Goal: Contribute content

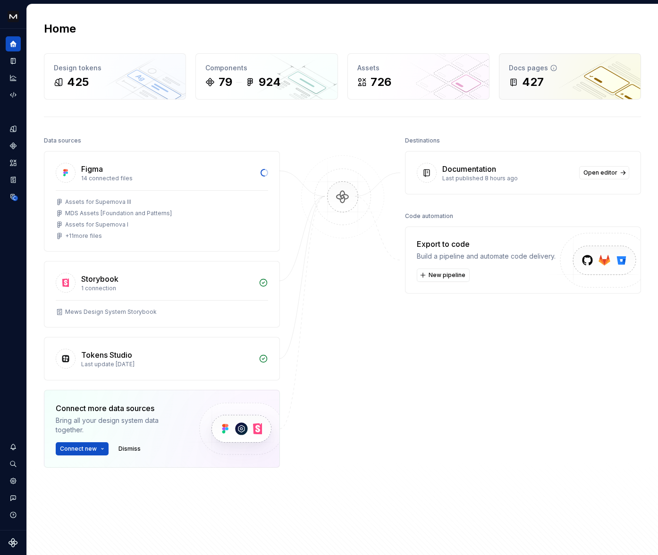
click at [539, 75] on div "427" at bounding box center [570, 82] width 122 height 15
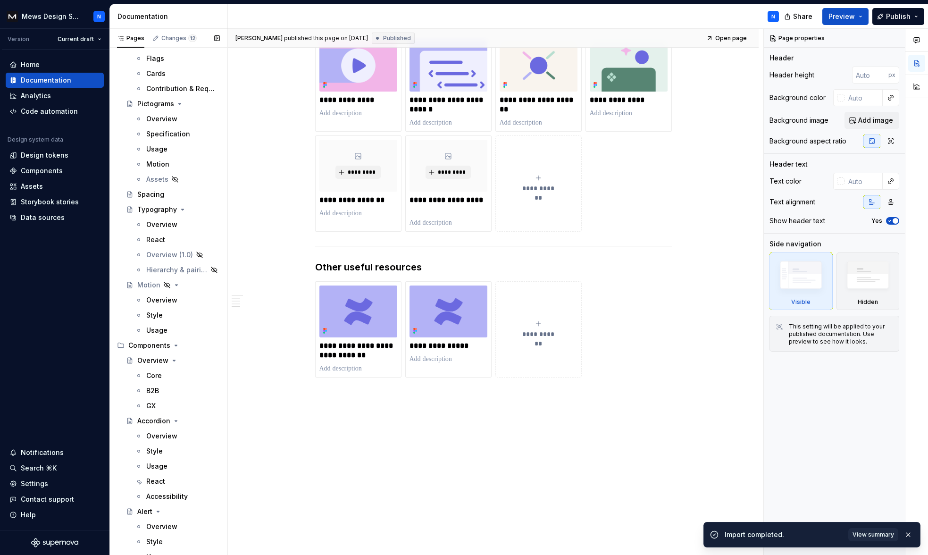
scroll to position [662, 0]
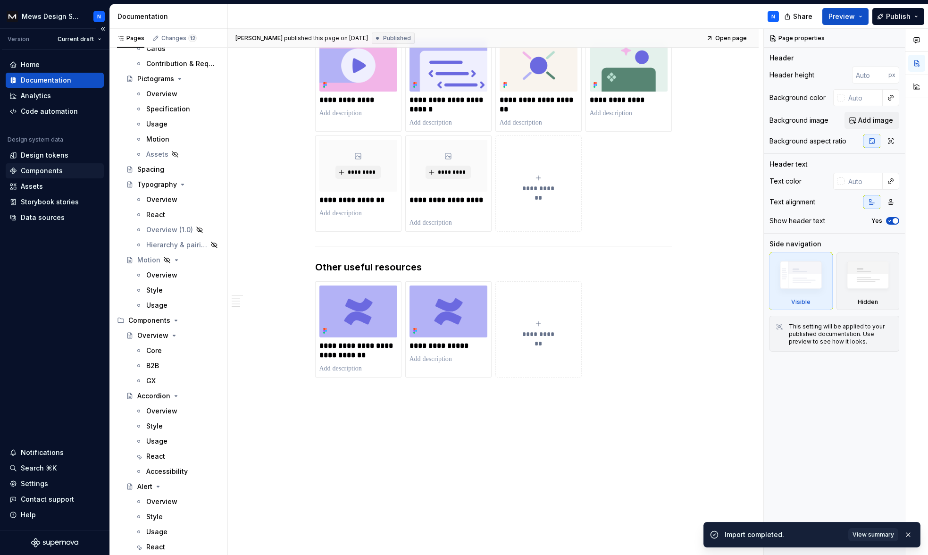
click at [39, 168] on div "Components" at bounding box center [42, 170] width 42 height 9
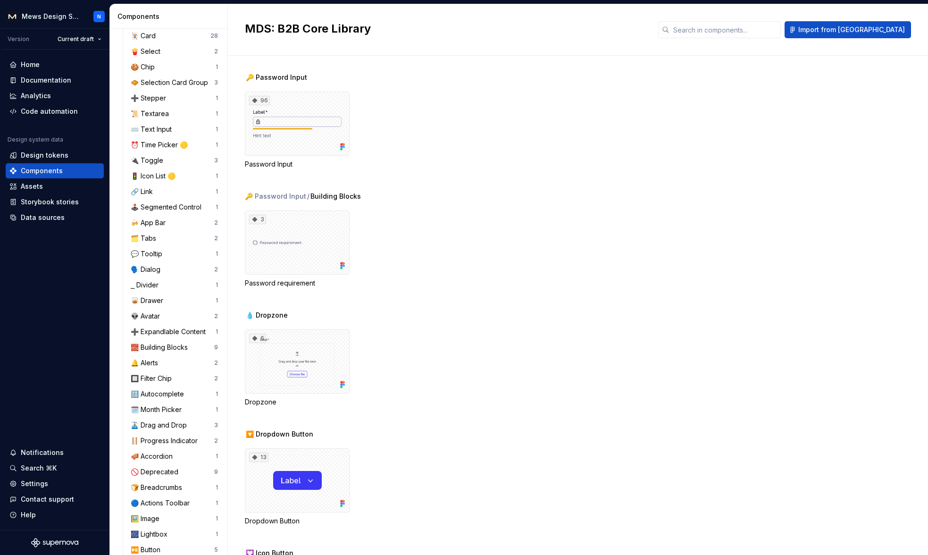
scroll to position [429, 0]
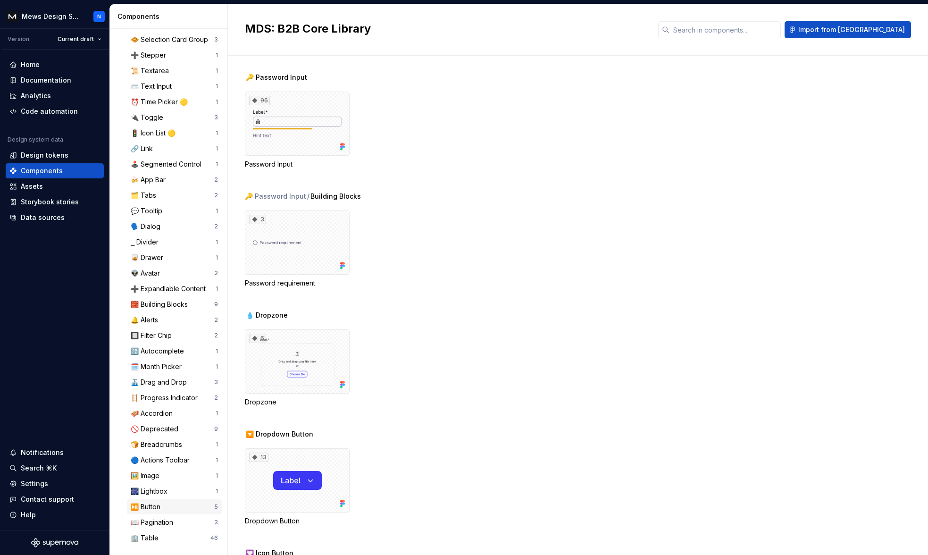
click at [149, 504] on div "⏯️ Button" at bounding box center [148, 506] width 34 height 9
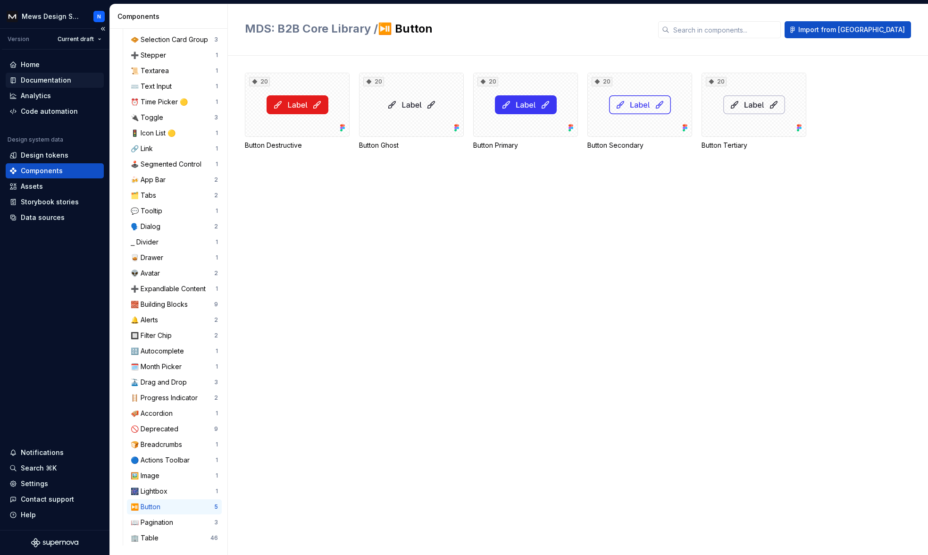
click at [66, 81] on div "Documentation" at bounding box center [46, 80] width 50 height 9
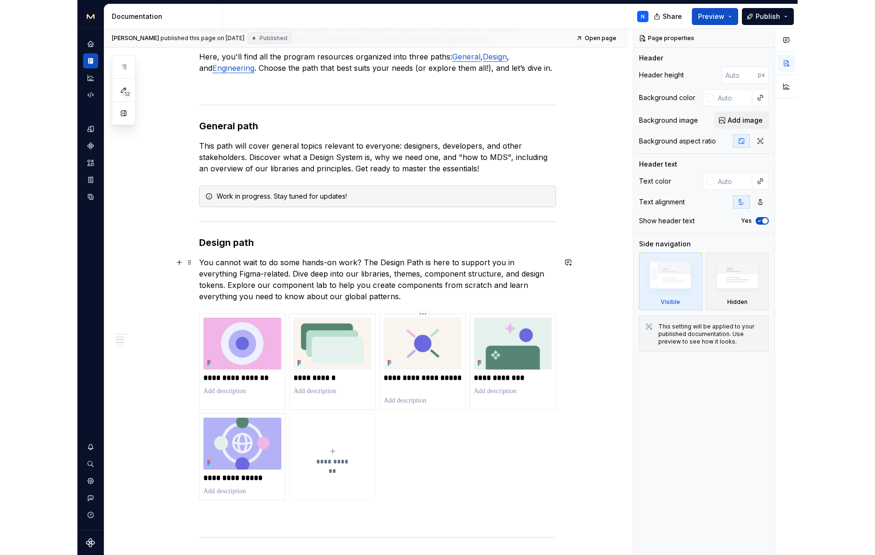
scroll to position [201, 0]
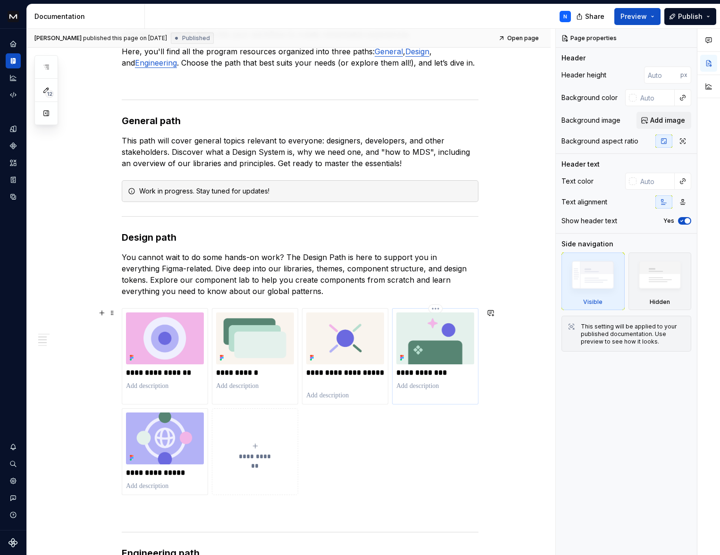
click at [423, 361] on img at bounding box center [435, 338] width 78 height 52
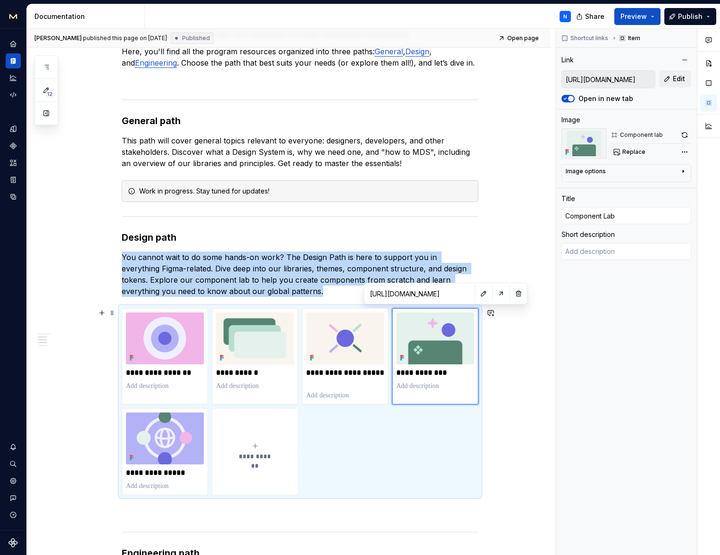
click at [515, 346] on div "**********" at bounding box center [289, 547] width 524 height 1172
click at [14, 77] on icon "Analytics" at bounding box center [13, 78] width 8 height 8
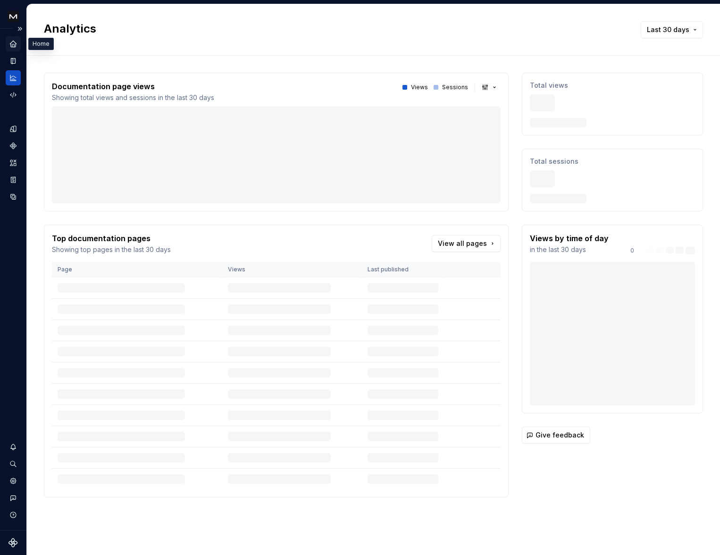
click at [13, 42] on icon "Home" at bounding box center [13, 44] width 6 height 6
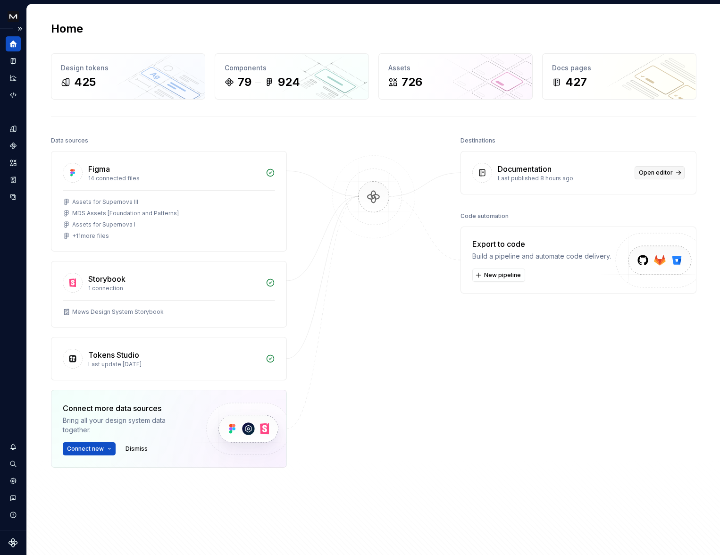
click at [647, 173] on span "Open editor" at bounding box center [656, 173] width 34 height 8
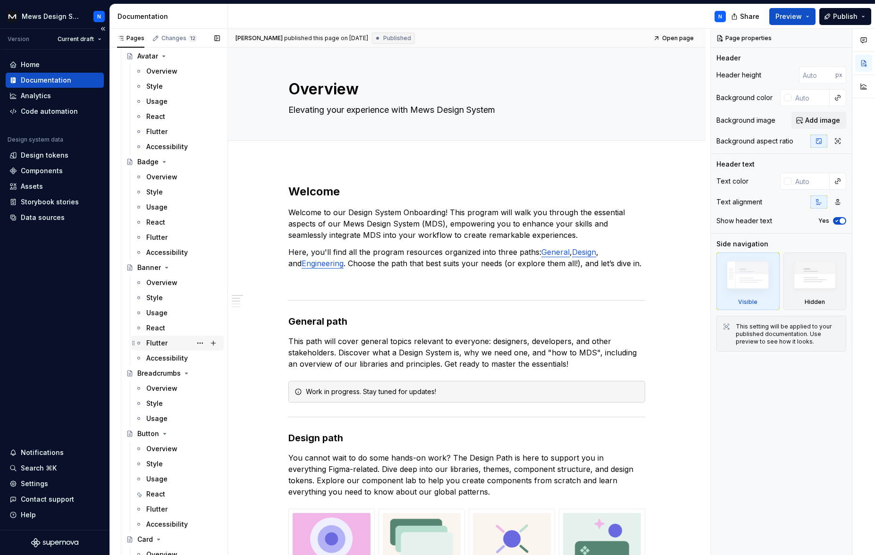
scroll to position [1430, 0]
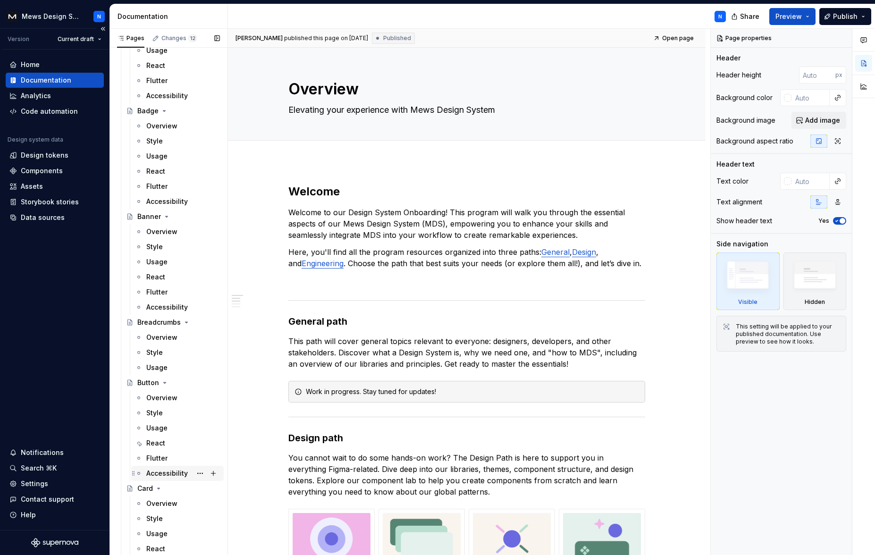
click at [172, 470] on div "Accessibility" at bounding box center [167, 473] width 42 height 9
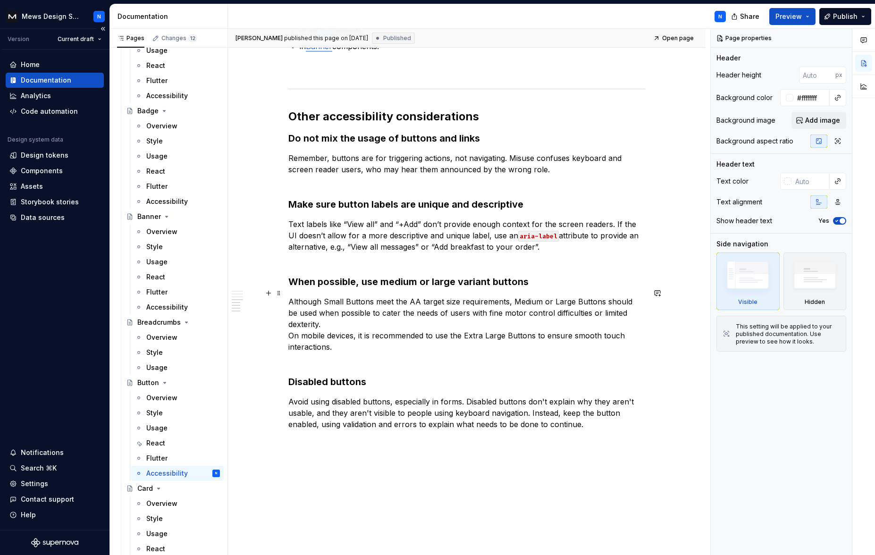
scroll to position [486, 0]
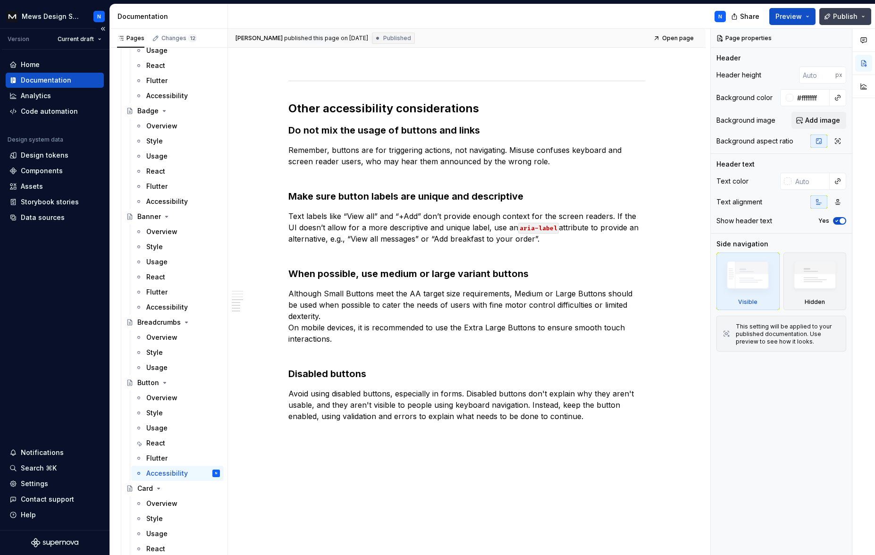
click at [657, 15] on button "Publish" at bounding box center [845, 16] width 52 height 17
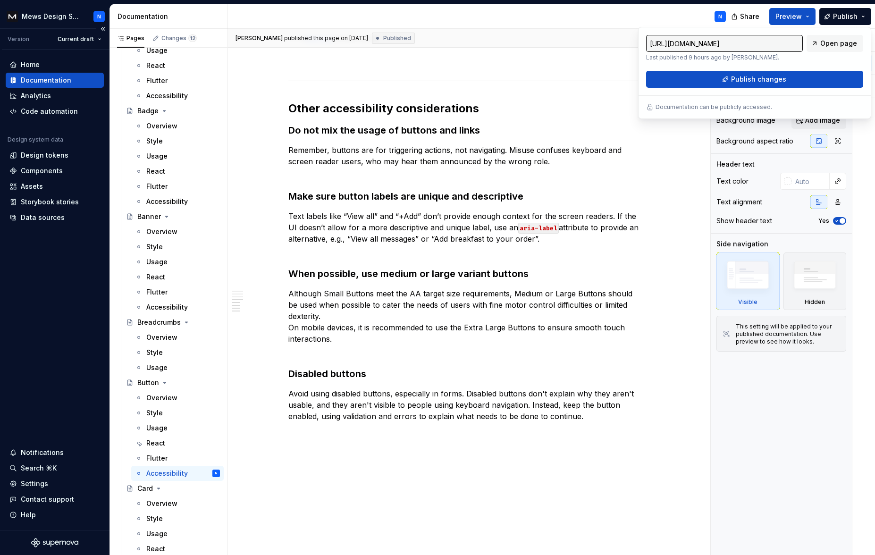
click at [587, 22] on div "N" at bounding box center [480, 16] width 505 height 25
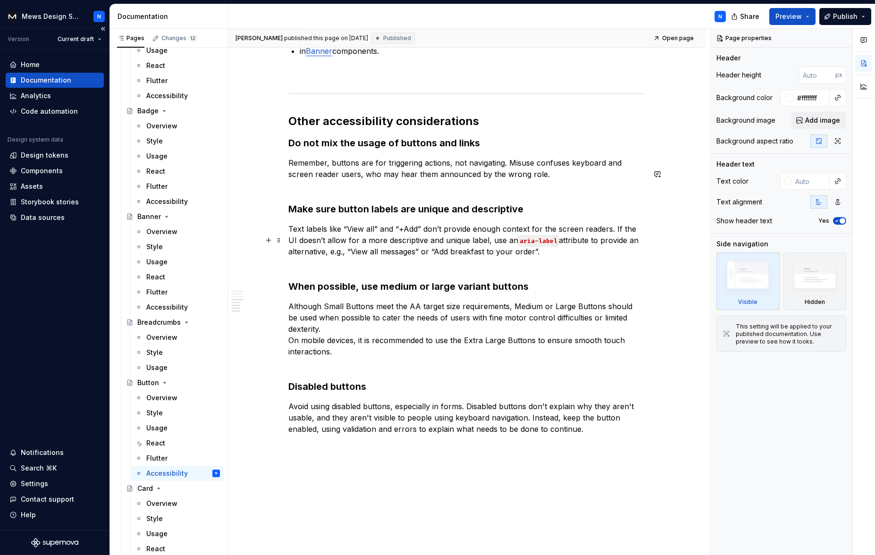
scroll to position [542, 0]
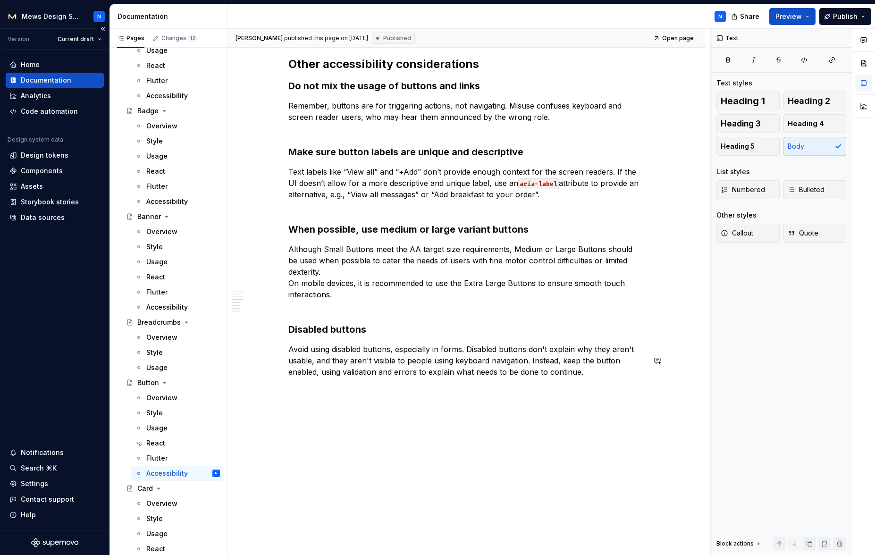
click at [427, 340] on div "What the component handles Screen reader announcements for loading and disabled…" at bounding box center [466, 22] width 357 height 710
click at [375, 386] on div "What the component handles Screen reader announcements for loading and disabled…" at bounding box center [466, 28] width 357 height 722
drag, startPoint x: 300, startPoint y: 398, endPoint x: 389, endPoint y: 410, distance: 90.0
click at [300, 398] on div "What the component handles Screen reader announcements for loading and disabled…" at bounding box center [467, 100] width 478 height 911
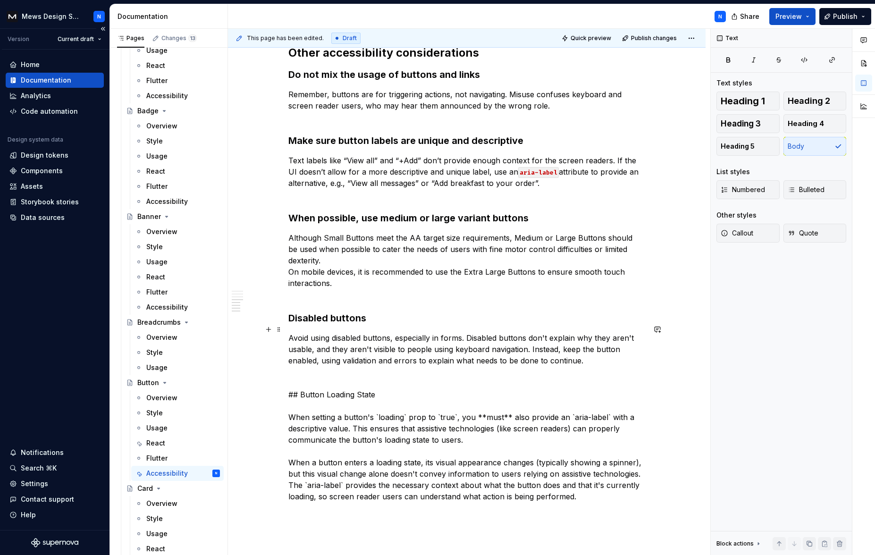
click at [341, 324] on strong "Disabled buttons" at bounding box center [327, 317] width 78 height 11
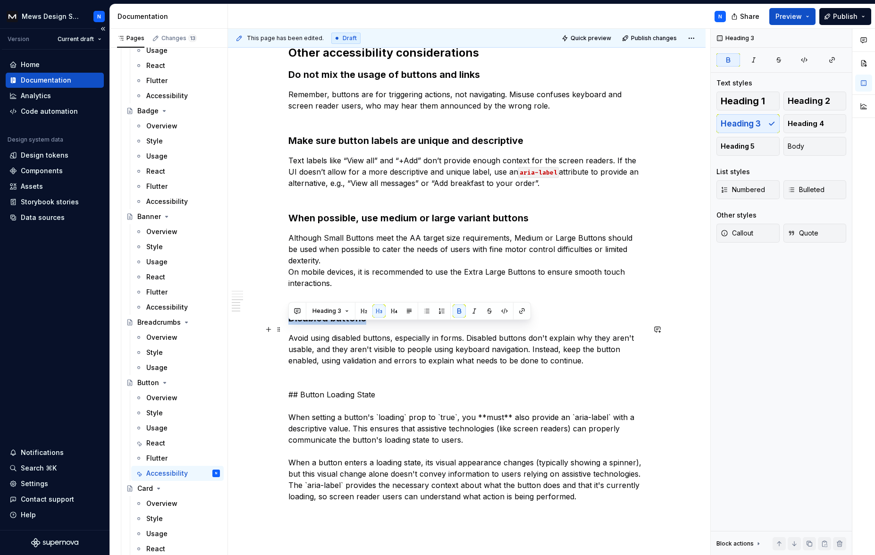
drag, startPoint x: 367, startPoint y: 330, endPoint x: 286, endPoint y: 331, distance: 80.7
click at [286, 331] on div "What the component handles Screen reader announcements for loading and disabled…" at bounding box center [467, 156] width 478 height 1047
copy strong "Disabled buttons"
drag, startPoint x: 287, startPoint y: 406, endPoint x: 294, endPoint y: 411, distance: 8.5
click at [287, 406] on div "This page has been edited. Draft Quick preview Publish changes Button Buttons a…" at bounding box center [469, 292] width 482 height 527
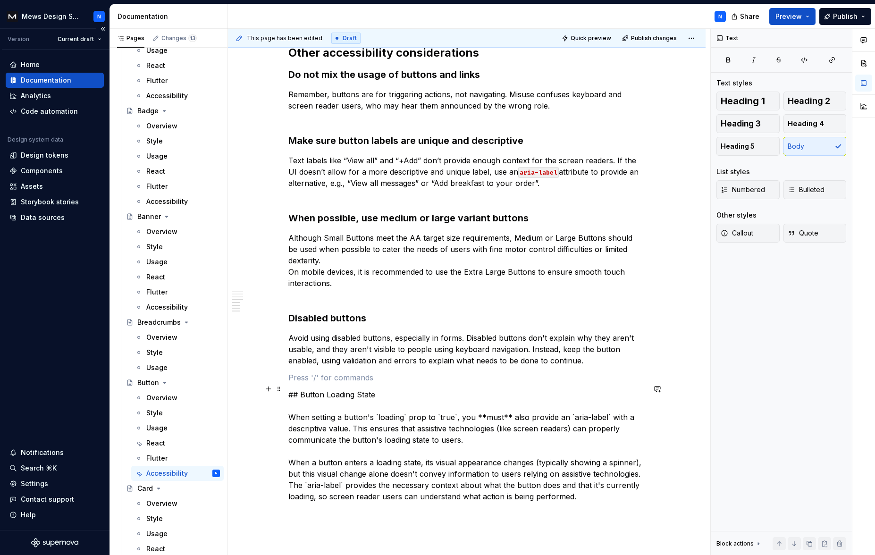
click at [290, 383] on p at bounding box center [466, 377] width 357 height 11
drag, startPoint x: 374, startPoint y: 407, endPoint x: 307, endPoint y: 403, distance: 67.1
click at [302, 406] on p "## Button Loading State When setting a button's `loading` prop to `true`, you *…" at bounding box center [466, 445] width 357 height 113
copy p "Button Loading State"
click at [275, 389] on div "What the component handles Screen reader announcements for loading and disabled…" at bounding box center [467, 156] width 478 height 1047
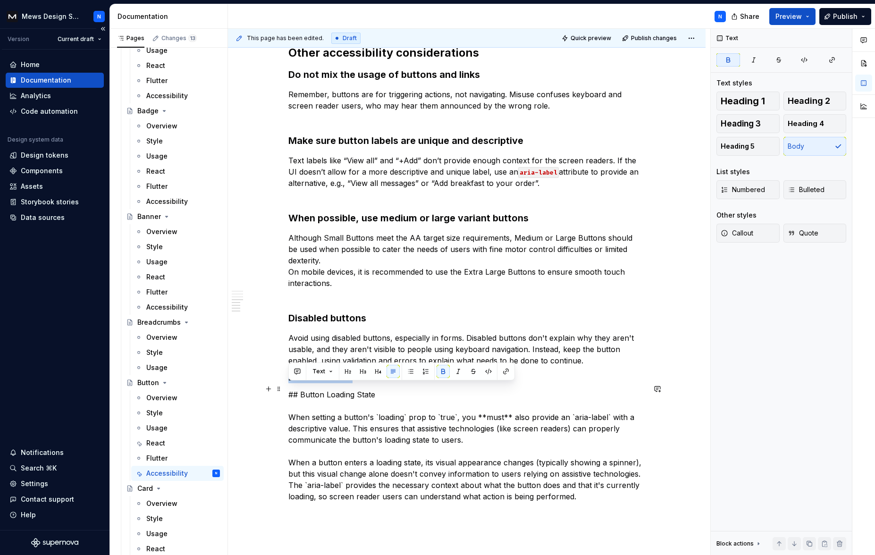
drag, startPoint x: 329, startPoint y: 391, endPoint x: 288, endPoint y: 391, distance: 40.6
click at [288, 383] on p "Disabled buttons" at bounding box center [466, 377] width 357 height 11
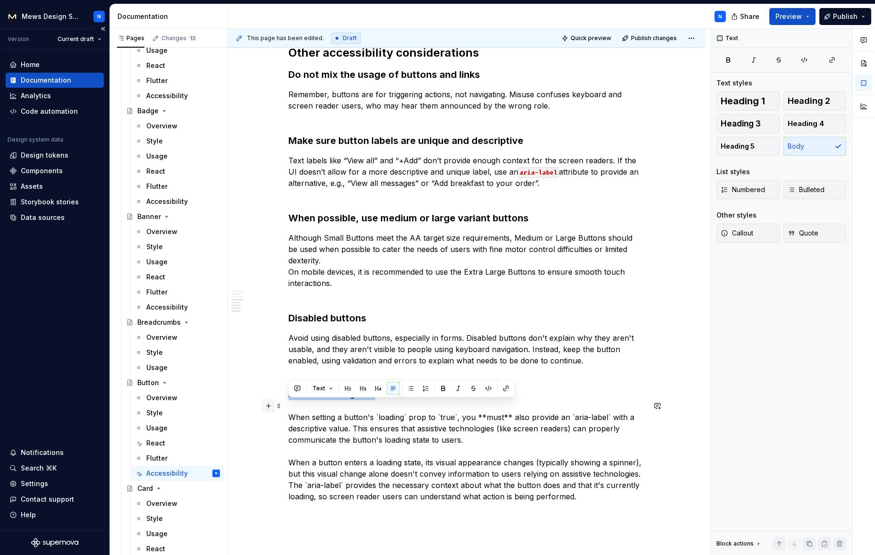
drag, startPoint x: 382, startPoint y: 405, endPoint x: 265, endPoint y: 406, distance: 117.0
click at [288, 406] on div "What the component handles Screen reader announcements for loading and disabled…" at bounding box center [466, 84] width 357 height 857
click at [325, 416] on p "## Button Loading State When setting a button's `loading` prop to `true`, you *…" at bounding box center [466, 445] width 357 height 113
click at [377, 325] on h3 "Disabled buttons" at bounding box center [466, 317] width 357 height 13
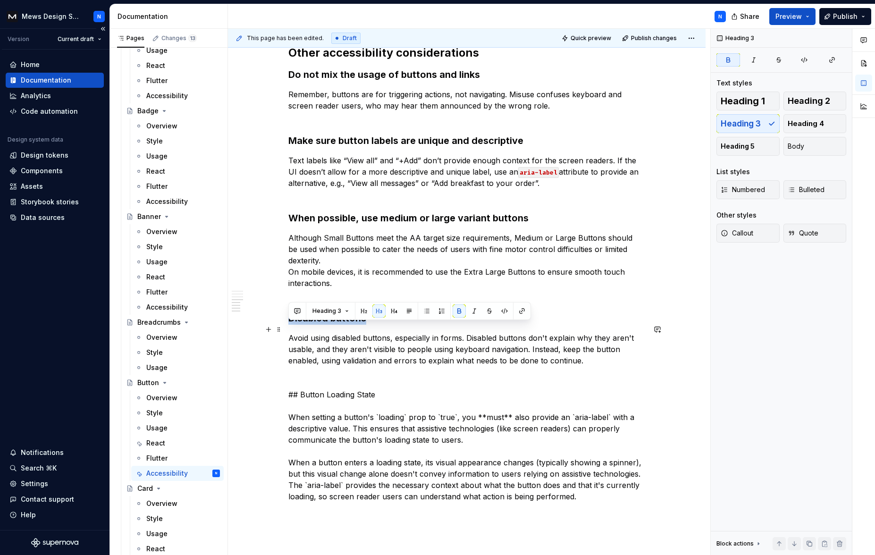
drag, startPoint x: 320, startPoint y: 330, endPoint x: 288, endPoint y: 338, distance: 32.5
click at [285, 330] on div "What the component handles Screen reader announcements for loading and disabled…" at bounding box center [467, 156] width 478 height 1047
click at [279, 406] on span at bounding box center [279, 405] width 8 height 13
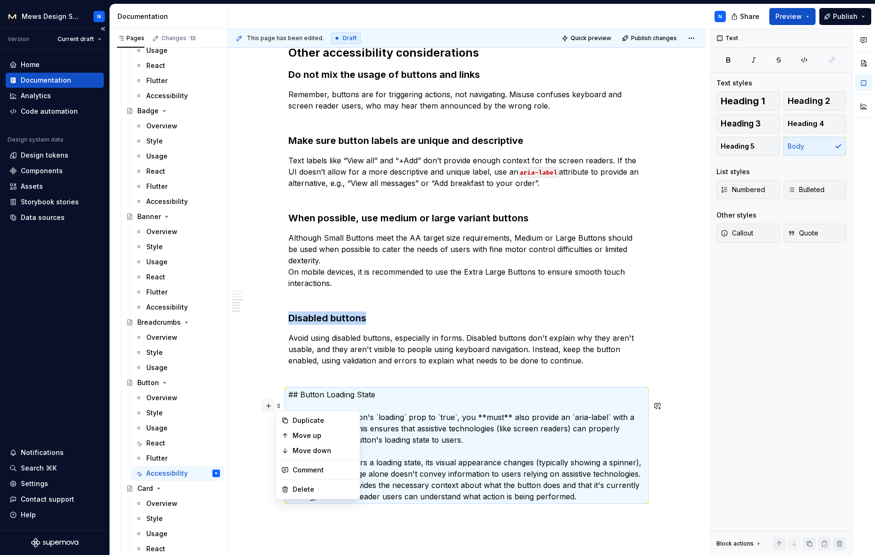
click at [271, 405] on button "button" at bounding box center [268, 405] width 13 height 13
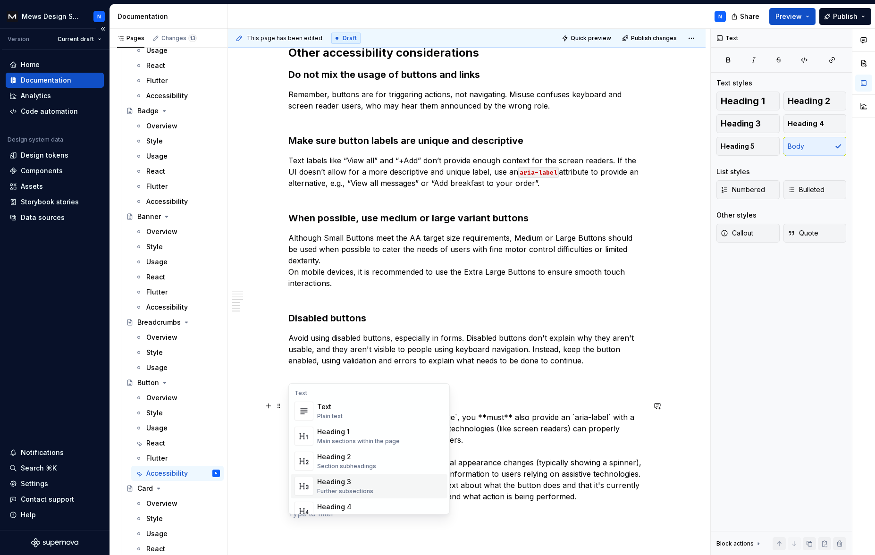
click at [343, 482] on div "Heading 3" at bounding box center [345, 481] width 56 height 9
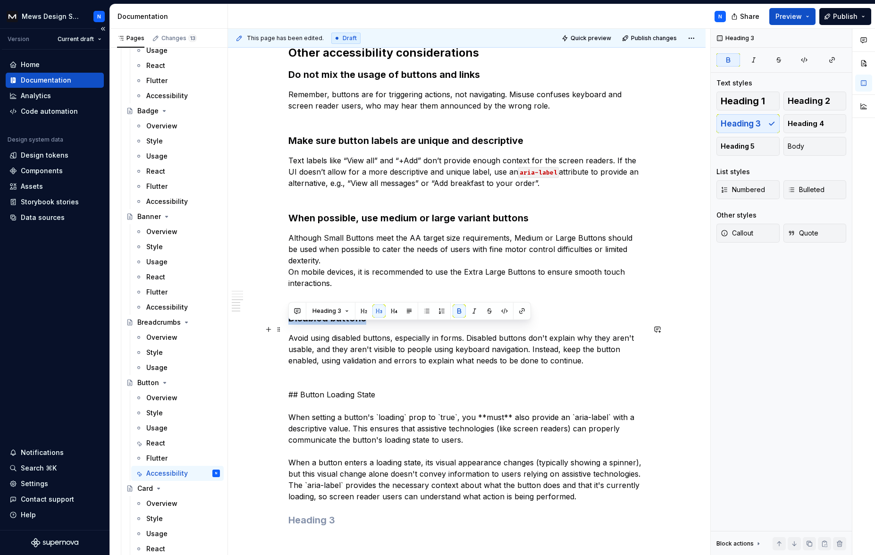
drag, startPoint x: 364, startPoint y: 329, endPoint x: 284, endPoint y: 332, distance: 79.8
click at [284, 332] on div "What the component handles Screen reader announcements for loading and disabled…" at bounding box center [467, 168] width 478 height 1071
copy strong "Disabled buttons"
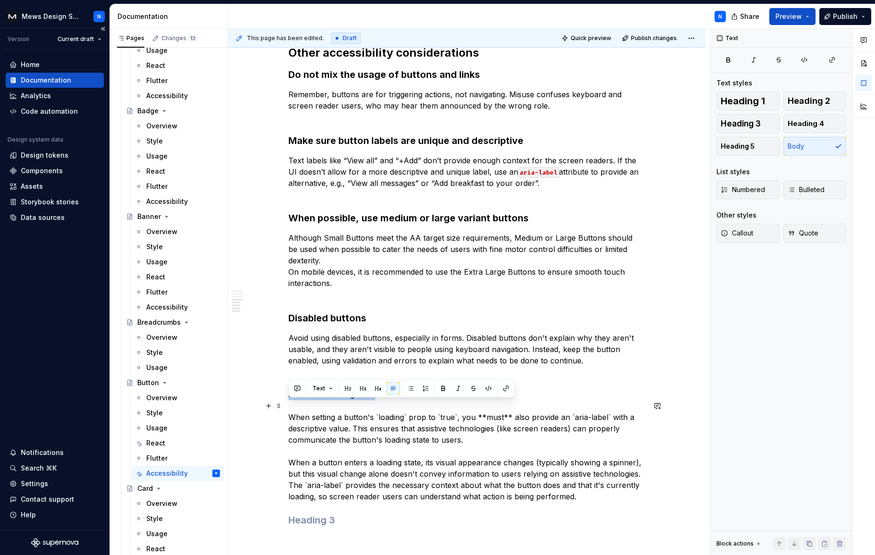
drag, startPoint x: 377, startPoint y: 406, endPoint x: 287, endPoint y: 407, distance: 89.7
click at [288, 407] on p "## Button Loading State When setting a button's `loading` prop to `true`, you *…" at bounding box center [466, 445] width 357 height 113
click at [352, 402] on p "Disabled buttons When setting a button's `loading` prop to `true`, you **must**…" at bounding box center [466, 445] width 357 height 113
drag, startPoint x: 329, startPoint y: 407, endPoint x: 286, endPoint y: 407, distance: 43.9
click at [286, 407] on div "What the component handles Screen reader announcements for loading and disabled…" at bounding box center [467, 168] width 478 height 1071
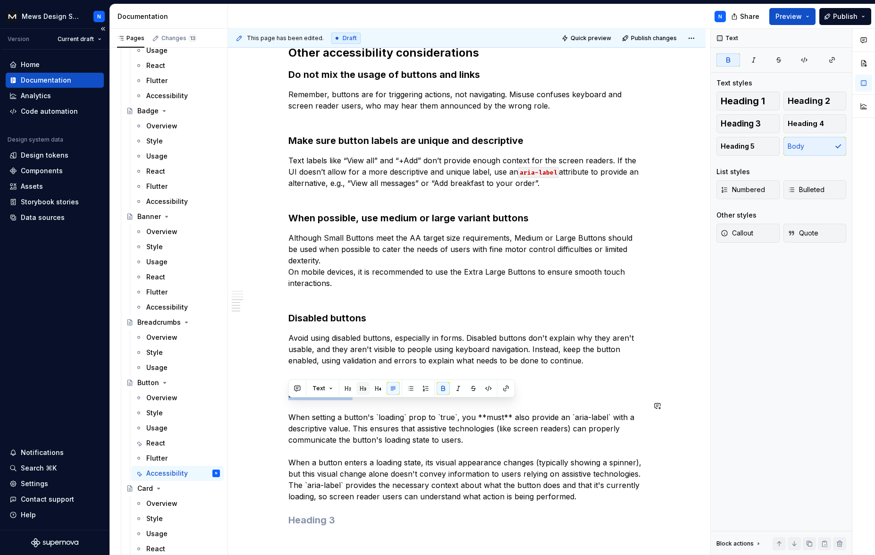
click at [363, 390] on button "button" at bounding box center [362, 388] width 13 height 13
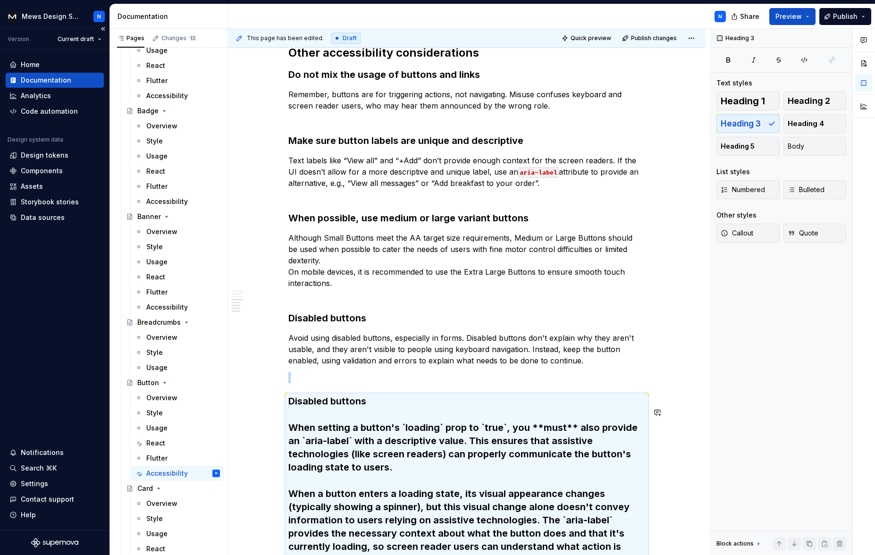
scroll to position [564, 0]
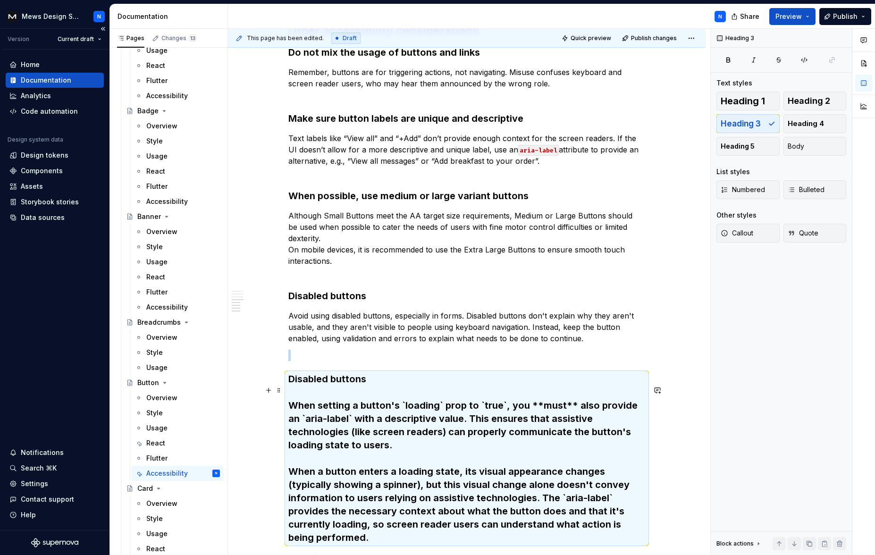
click at [359, 433] on h3 "Disabled buttons When setting a button's `loading` prop to `true`, you **must**…" at bounding box center [466, 458] width 357 height 172
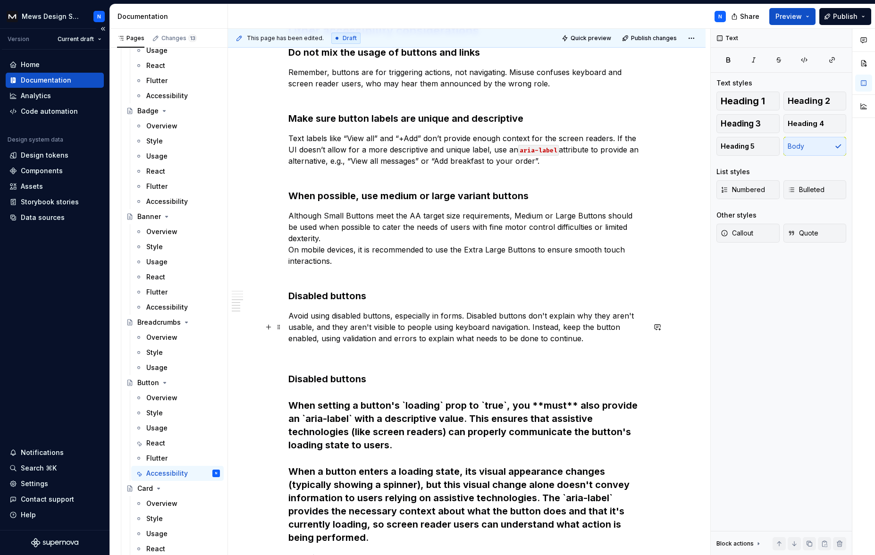
click at [308, 337] on p "Avoid using disabled buttons, especially in forms. Disabled buttons don't expla…" at bounding box center [466, 327] width 357 height 34
click at [280, 326] on span at bounding box center [279, 326] width 8 height 13
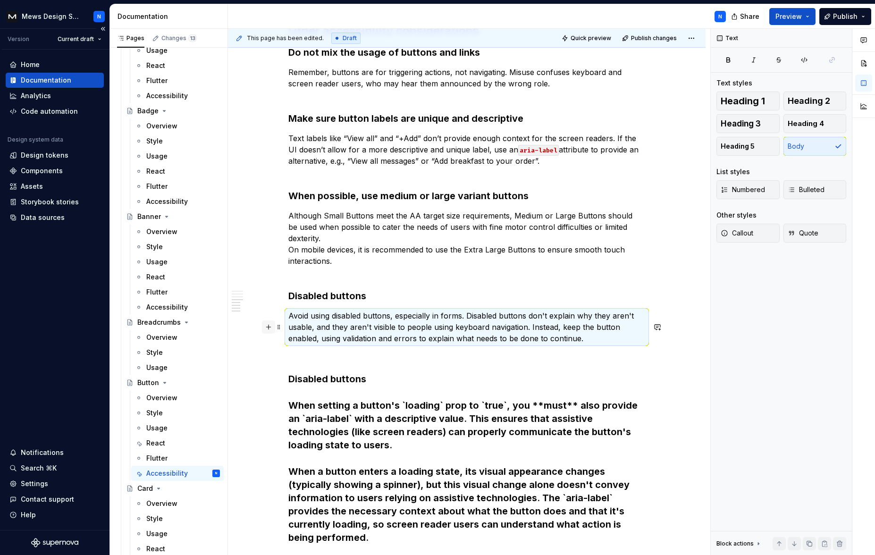
click at [272, 328] on button "button" at bounding box center [268, 326] width 13 height 13
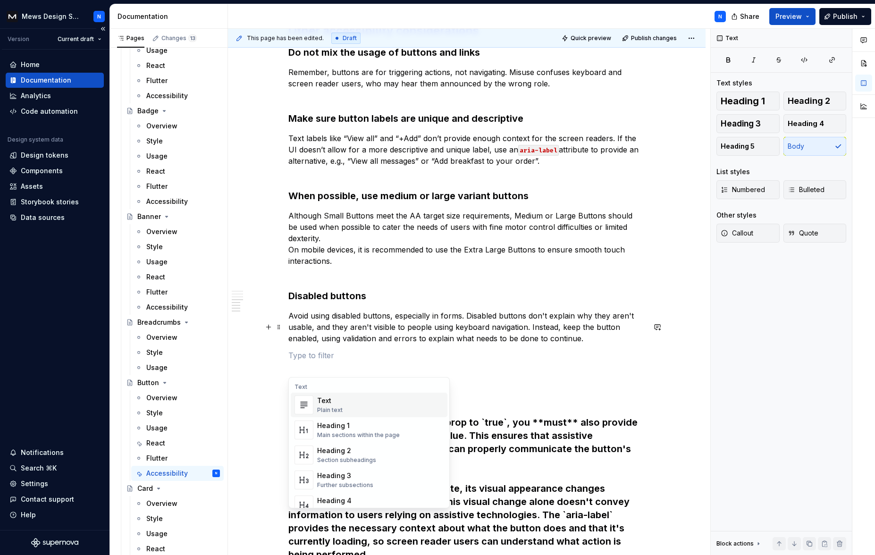
click at [364, 336] on p "Avoid using disabled buttons, especially in forms. Disabled buttons don't expla…" at bounding box center [466, 327] width 357 height 34
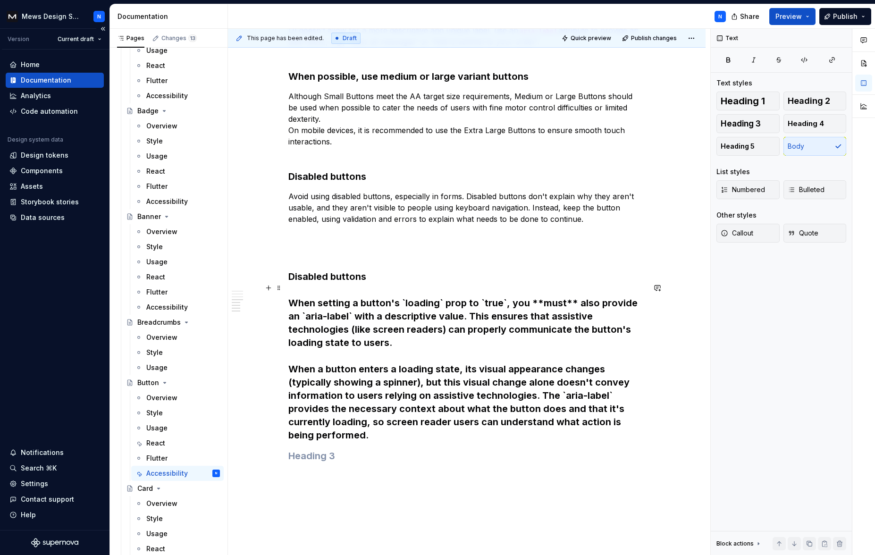
scroll to position [697, 0]
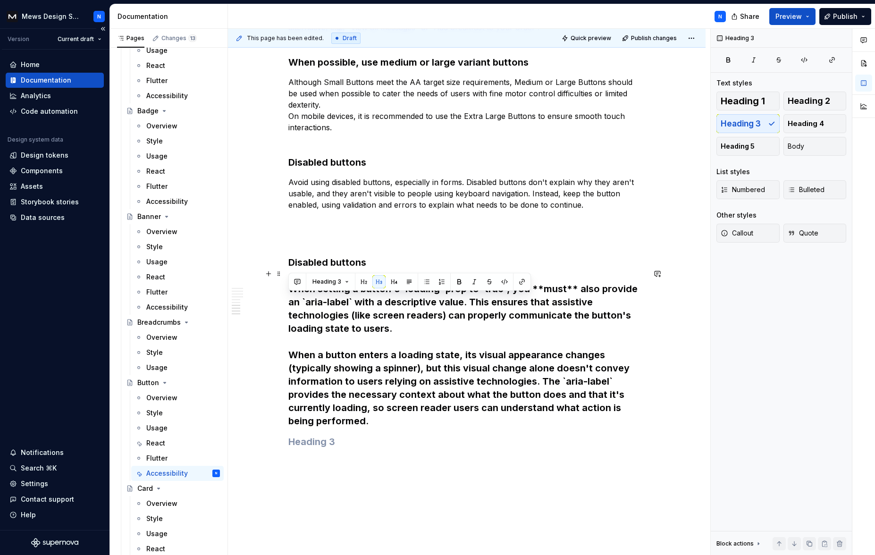
drag, startPoint x: 353, startPoint y: 328, endPoint x: 282, endPoint y: 302, distance: 75.4
click at [282, 302] on div "What the component handles Screen reader announcements for loading and disabled…" at bounding box center [467, 52] width 478 height 1149
click at [331, 277] on button "Heading 3" at bounding box center [330, 281] width 45 height 13
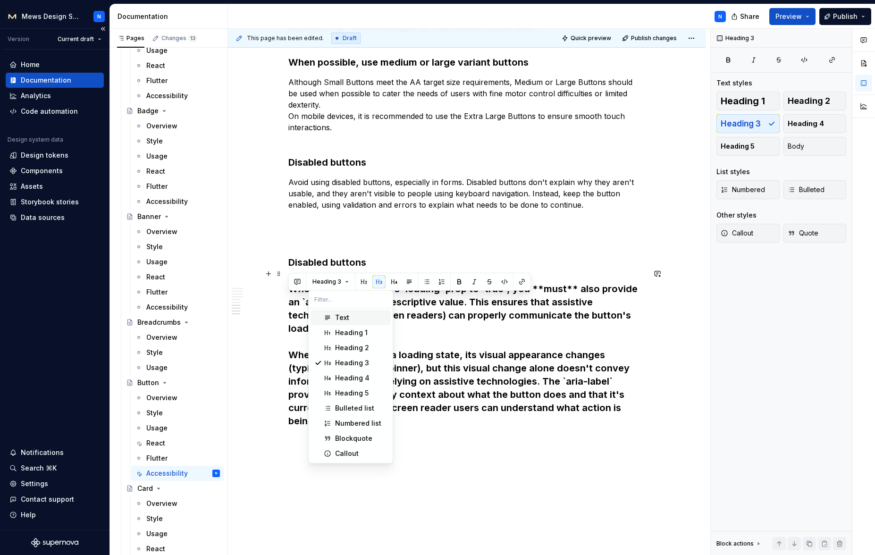
click at [347, 318] on div "Text" at bounding box center [342, 317] width 14 height 9
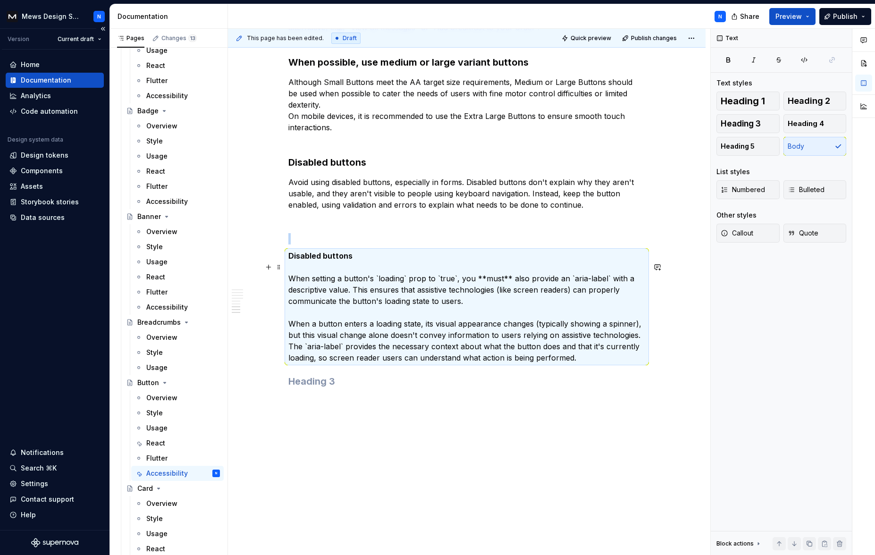
click at [362, 361] on p "Disabled buttons When setting a button's `loading` prop to `true`, you **must**…" at bounding box center [466, 306] width 357 height 113
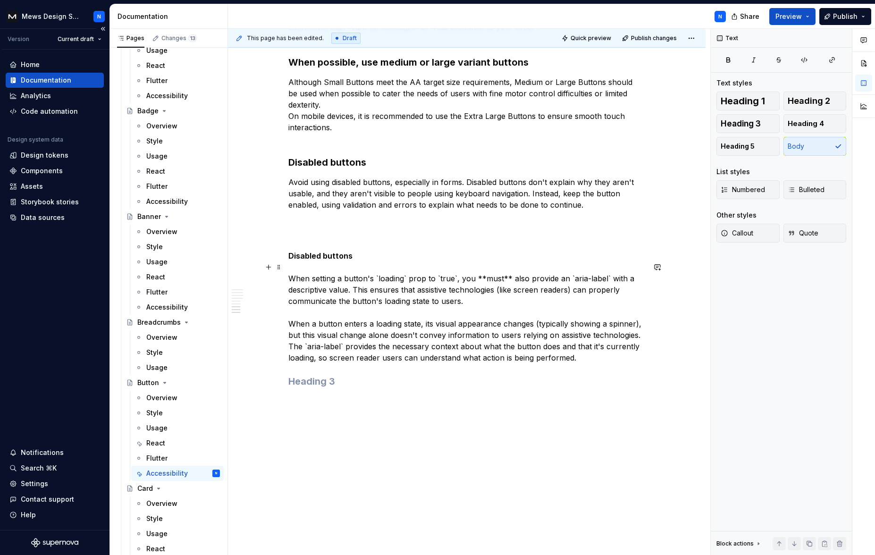
click at [401, 388] on h3 at bounding box center [466, 381] width 357 height 13
type textarea "*"
click at [329, 272] on p "Disabled buttons When setting a button's `loading` prop to `true`, you **must**…" at bounding box center [466, 306] width 357 height 113
click at [359, 267] on p "Disabled buttons When setting a button's `loading` prop to `true`, you **must**…" at bounding box center [466, 306] width 357 height 113
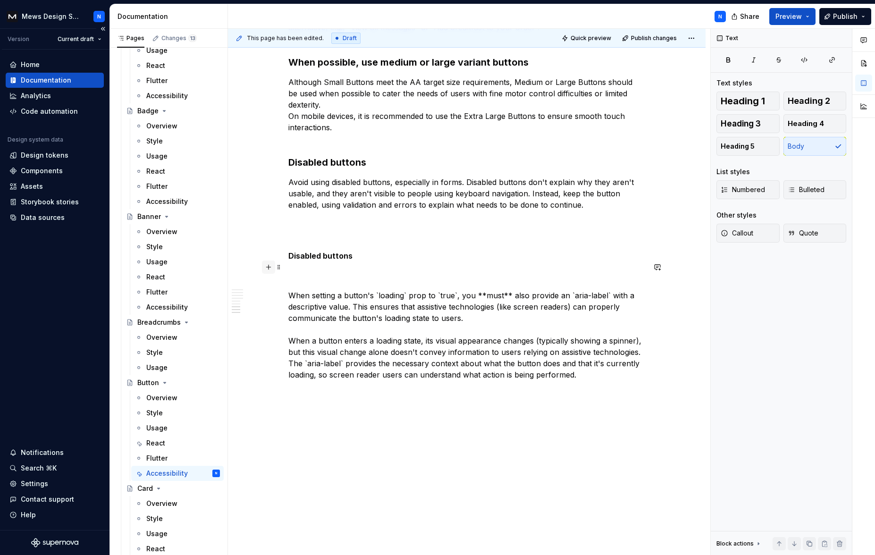
click at [271, 266] on button "button" at bounding box center [268, 266] width 13 height 13
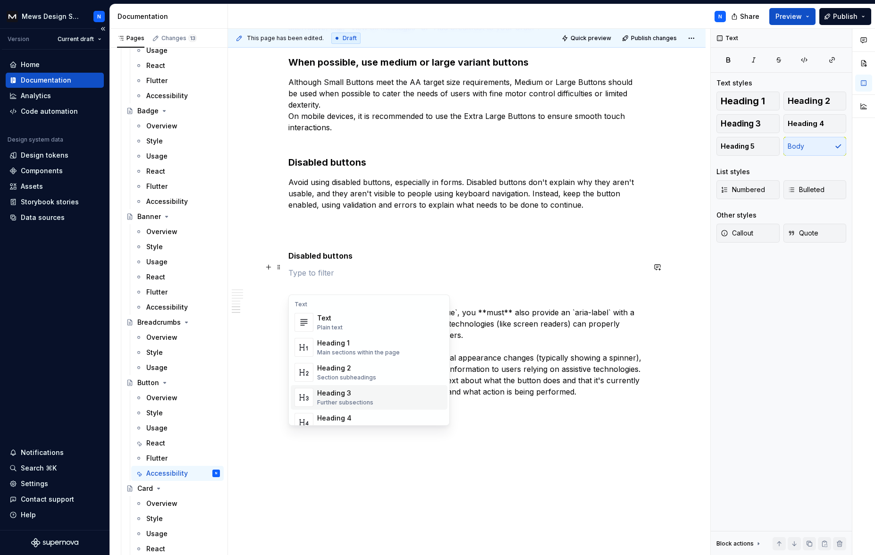
click at [340, 394] on div "Heading 3" at bounding box center [345, 392] width 56 height 9
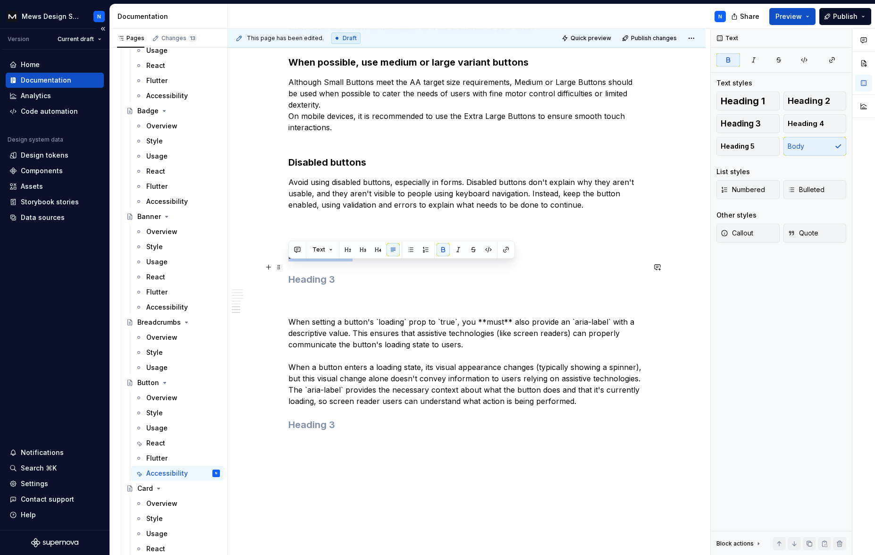
drag, startPoint x: 313, startPoint y: 267, endPoint x: 311, endPoint y: 286, distance: 18.9
click at [287, 267] on div "What the component handles Screen reader announcements for loading and disabled…" at bounding box center [467, 44] width 478 height 1132
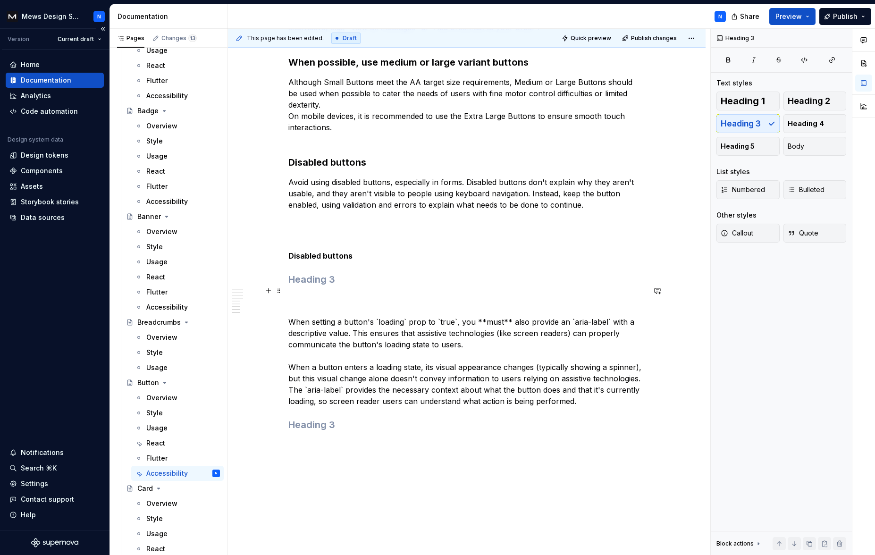
drag, startPoint x: 327, startPoint y: 293, endPoint x: 293, endPoint y: 293, distance: 34.0
click at [287, 293] on div "What the component handles Screen reader announcements for loading and disabled…" at bounding box center [467, 44] width 478 height 1132
click at [317, 308] on p "When setting a button's `loading` prop to `true`, you **must** also provide an …" at bounding box center [466, 350] width 357 height 113
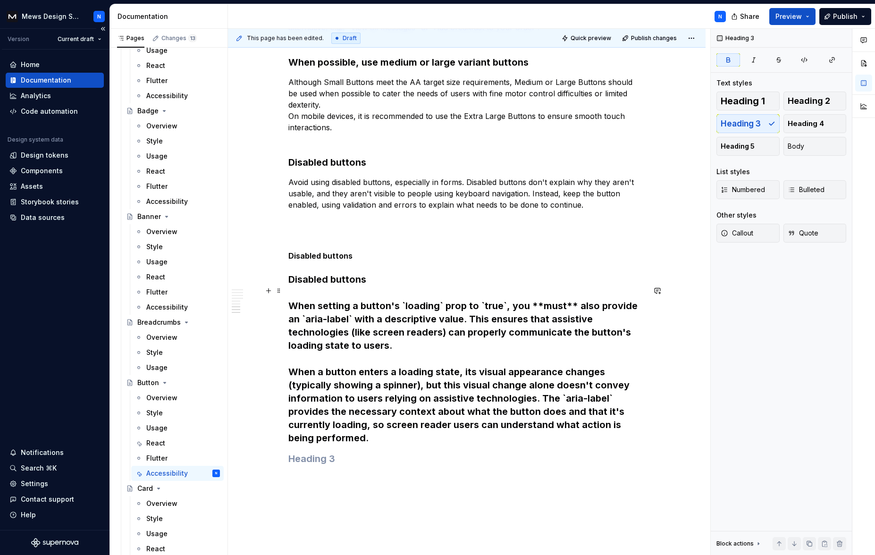
click at [307, 317] on h3 "Disabled buttons When setting a button's `loading` prop to `true`, you **must**…" at bounding box center [466, 359] width 357 height 172
drag, startPoint x: 289, startPoint y: 314, endPoint x: 282, endPoint y: 315, distance: 7.6
click at [289, 315] on h3 "Disabled buttons When setting a button's `loading` prop to `true`, you **must**…" at bounding box center [466, 359] width 357 height 172
click at [380, 294] on h3 "Disabled buttons When setting a button's `loading` prop to `true`, you **must**…" at bounding box center [466, 359] width 357 height 172
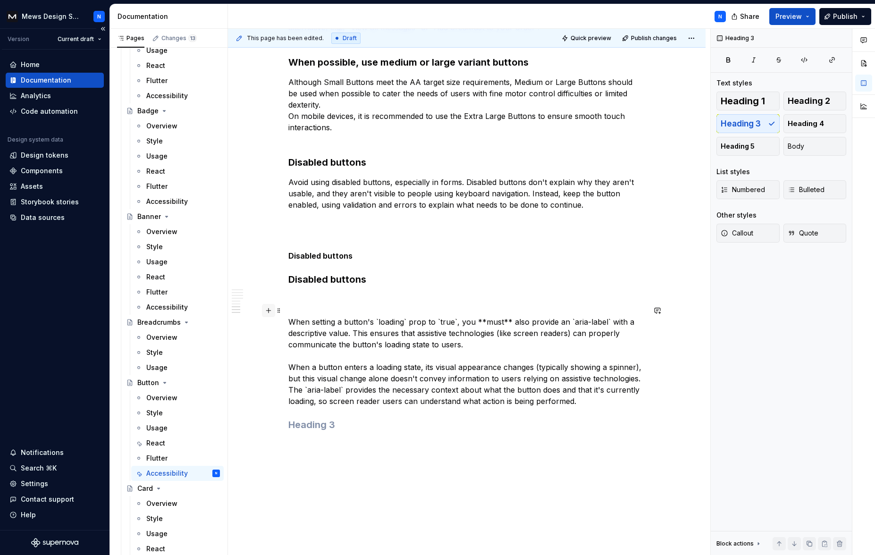
click at [270, 311] on button "button" at bounding box center [268, 310] width 13 height 13
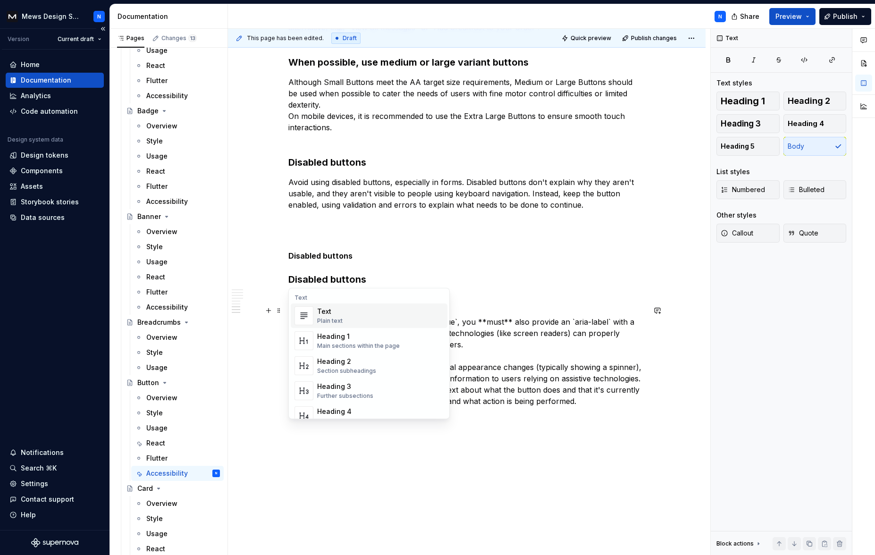
click at [340, 317] on div "Plain text" at bounding box center [329, 321] width 25 height 8
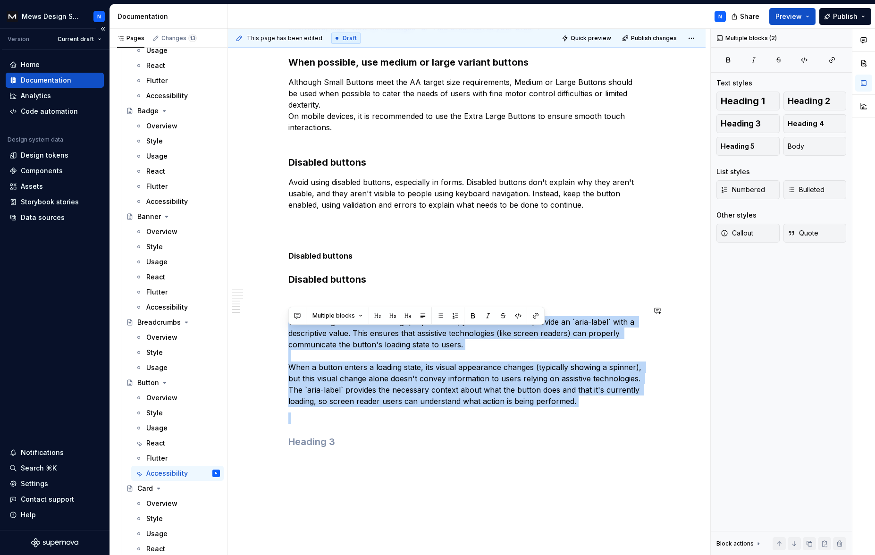
drag, startPoint x: 326, startPoint y: 347, endPoint x: 555, endPoint y: 419, distance: 240.3
copy p "When setting a button's `loading` prop to `true`, you **must** also provide an …"
click at [284, 306] on div "What the component handles Screen reader announcements for loading and disabled…" at bounding box center [467, 52] width 478 height 1149
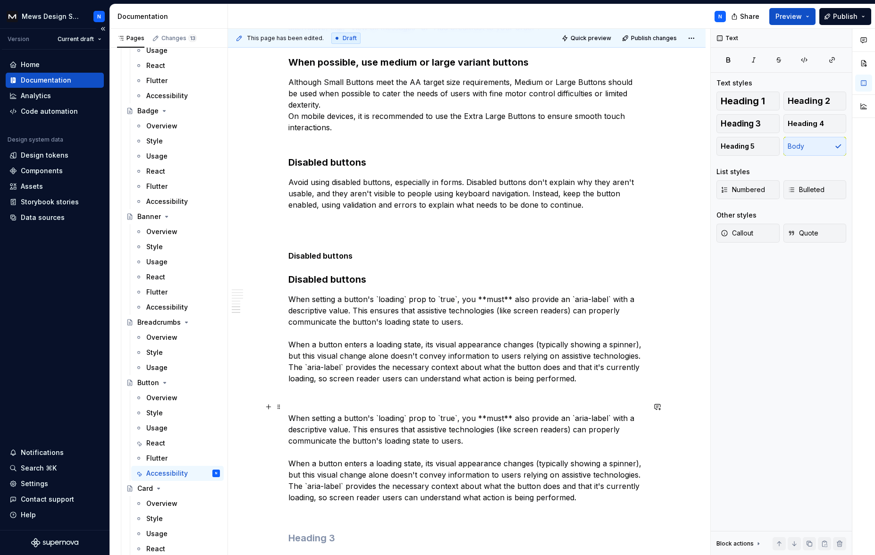
click at [510, 432] on p "When setting a button's `loading` prop to `true`, you **must** also provide an …" at bounding box center [466, 446] width 357 height 113
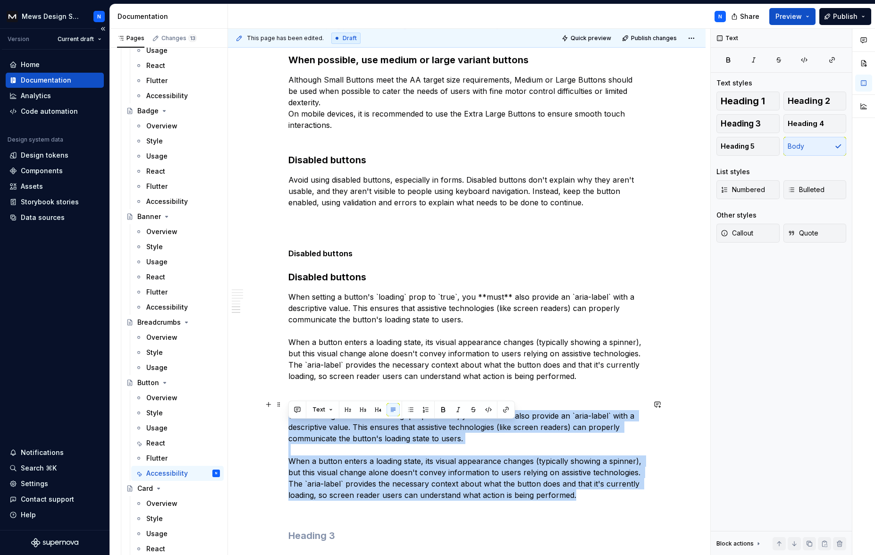
drag, startPoint x: 594, startPoint y: 510, endPoint x: 281, endPoint y: 423, distance: 325.2
click at [281, 423] on div "What the component handles Screen reader announcements for loading and disabled…" at bounding box center [467, 97] width 478 height 1245
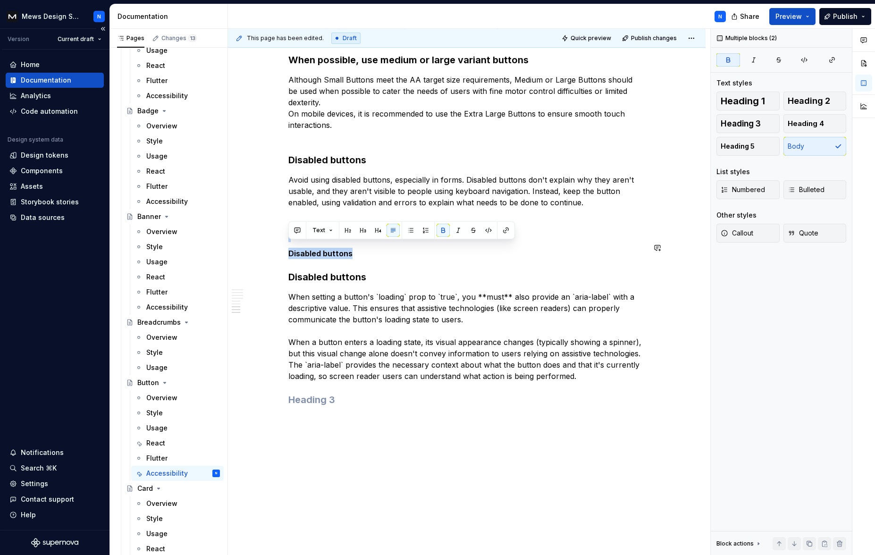
drag, startPoint x: 270, startPoint y: 254, endPoint x: 238, endPoint y: 241, distance: 35.1
click at [237, 240] on div "What the component handles Screen reader announcements for loading and disabled…" at bounding box center [467, 29] width 478 height 1109
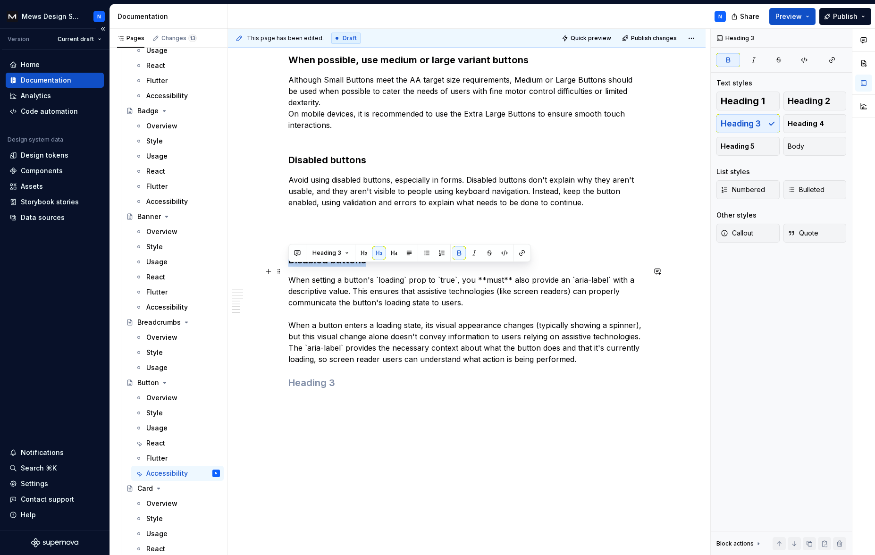
drag, startPoint x: 334, startPoint y: 274, endPoint x: 294, endPoint y: 276, distance: 39.2
click at [288, 267] on h3 "Disabled buttons" at bounding box center [466, 259] width 357 height 13
click at [316, 242] on p at bounding box center [466, 236] width 357 height 11
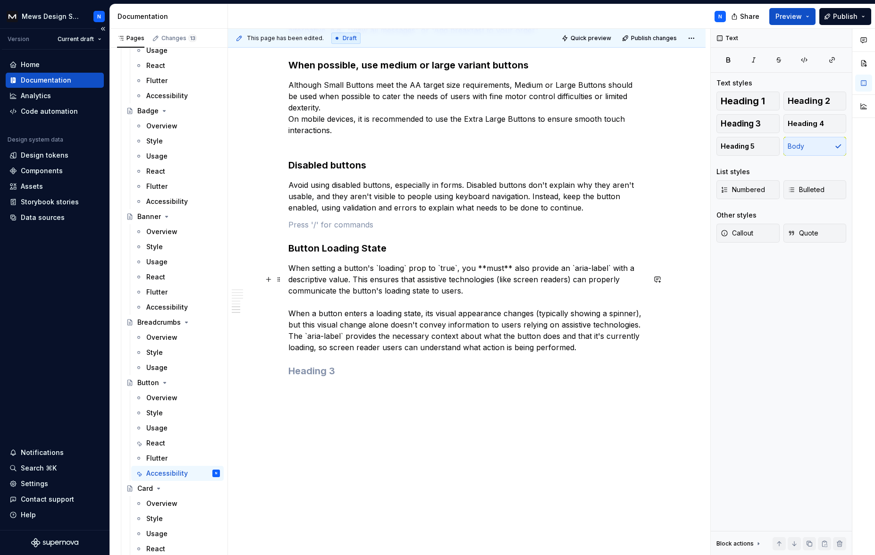
click at [443, 279] on p "When setting a button's `loading` prop to `true`, you **must** also provide an …" at bounding box center [466, 307] width 357 height 91
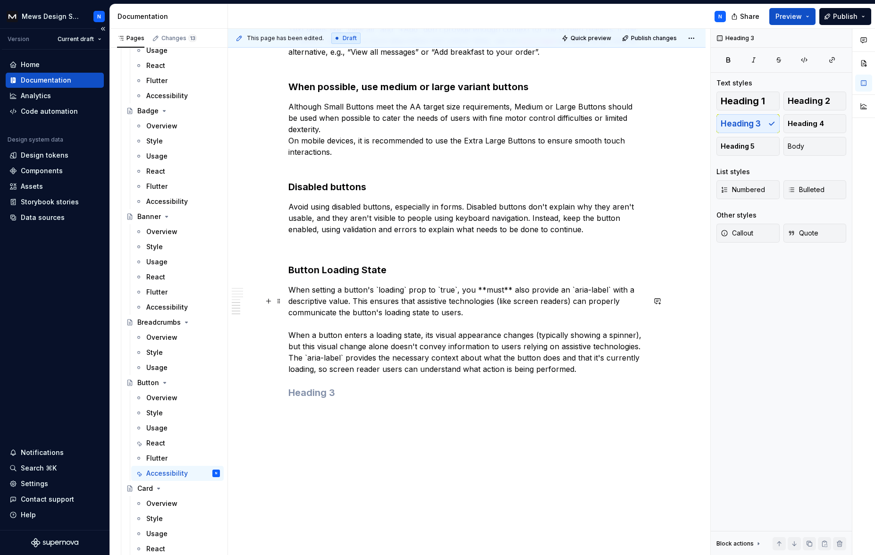
scroll to position [646, 0]
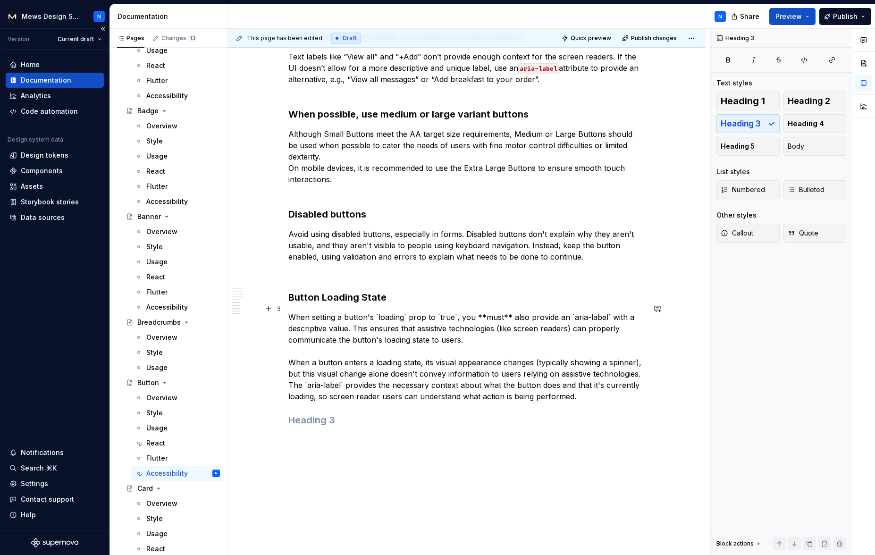
click at [327, 304] on h3 "Button Loading State" at bounding box center [466, 297] width 357 height 13
click at [402, 324] on p "When setting a button's `loading` prop to `true`, you **must** also provide an …" at bounding box center [466, 356] width 357 height 91
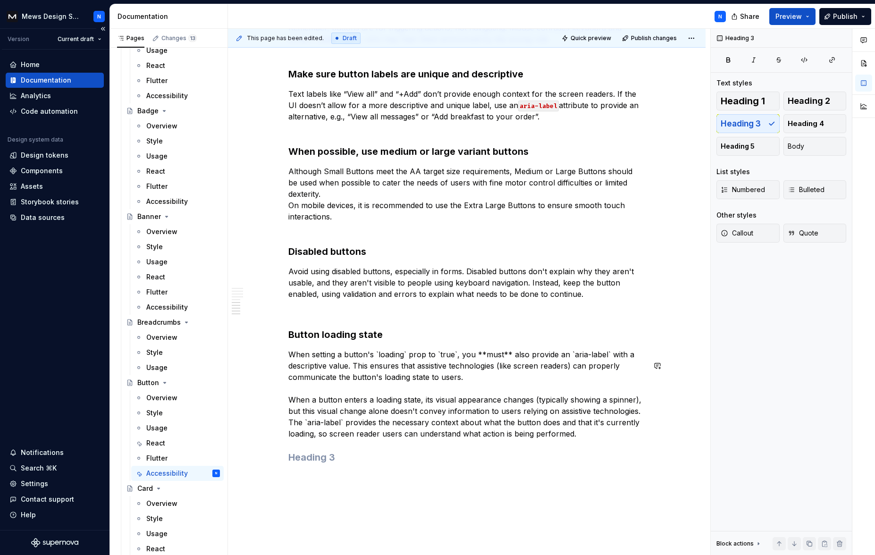
scroll to position [588, 0]
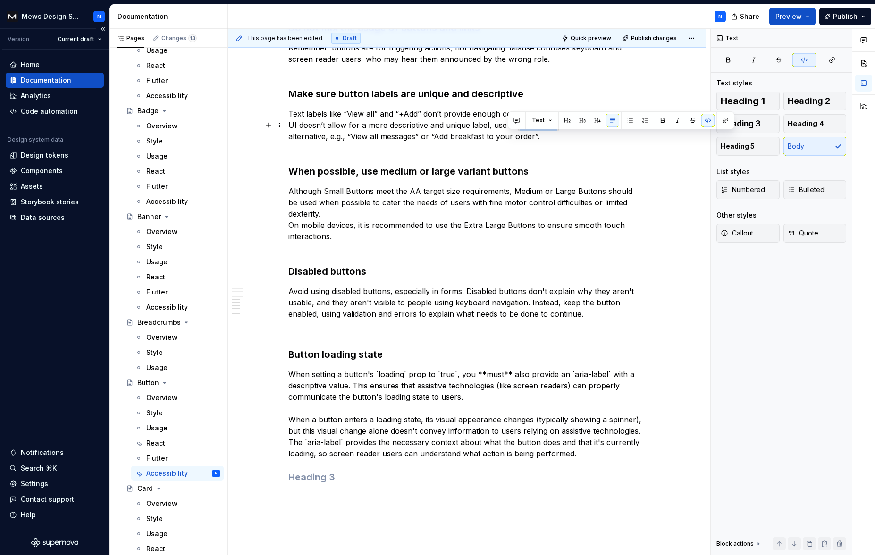
drag, startPoint x: 536, startPoint y: 136, endPoint x: 509, endPoint y: 136, distance: 27.4
click at [509, 136] on p "Text labels like “View all” and “+Add” don’t provide enough context for the scr…" at bounding box center [466, 130] width 357 height 45
click at [406, 384] on p "When setting a button's `loading` prop to `true`, you **must** also provide an …" at bounding box center [466, 414] width 357 height 91
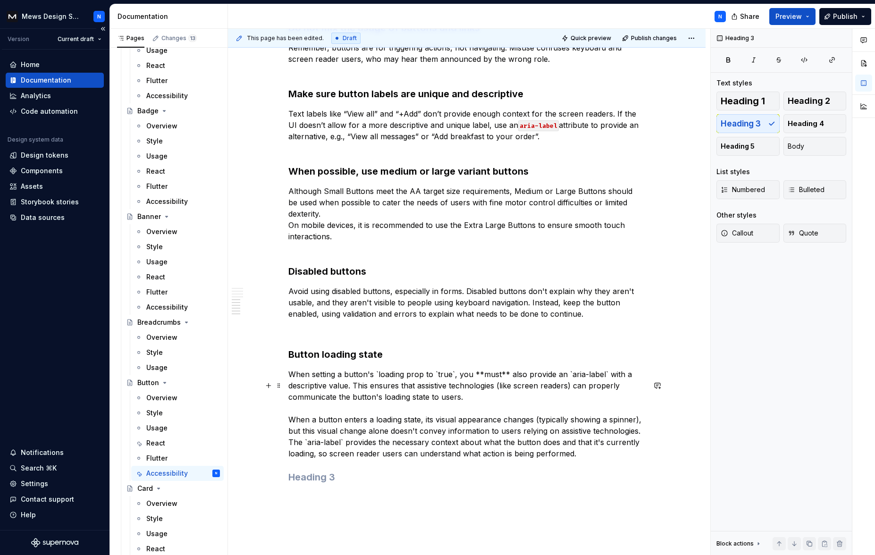
click at [378, 383] on p "When setting a button's `loading prop to `true`, you **must** also provide an `…" at bounding box center [466, 414] width 357 height 91
drag, startPoint x: 395, startPoint y: 385, endPoint x: 376, endPoint y: 386, distance: 19.4
click at [376, 386] on p "When setting a button's loading prop to `true`, you **must** also provide an `a…" at bounding box center [466, 414] width 357 height 91
click at [592, 367] on button "button" at bounding box center [591, 367] width 13 height 13
click at [479, 417] on p "When setting a button's loading prop to `true`, you **must** also provide an `a…" at bounding box center [466, 414] width 357 height 91
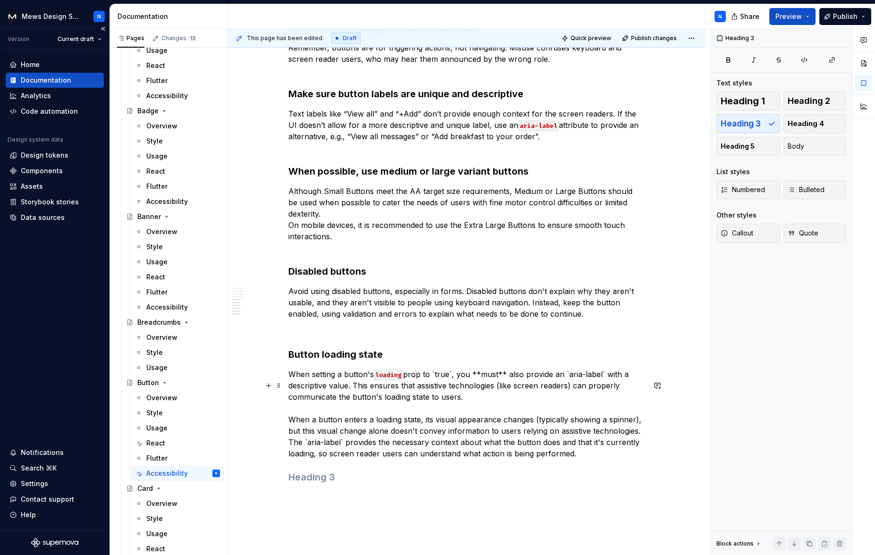
click at [568, 386] on p "When setting a button's loading prop to `true`, you **must** also provide an `a…" at bounding box center [466, 414] width 357 height 91
drag, startPoint x: 599, startPoint y: 384, endPoint x: 608, endPoint y: 410, distance: 27.5
click at [599, 384] on p "When setting a button's loading prop to `true`, you **must** also provide an ar…" at bounding box center [466, 414] width 357 height 91
drag, startPoint x: 597, startPoint y: 386, endPoint x: 565, endPoint y: 387, distance: 32.1
click at [565, 387] on p "When setting a button's loading prop to `true`, you **must** also provide an ar…" at bounding box center [466, 414] width 357 height 91
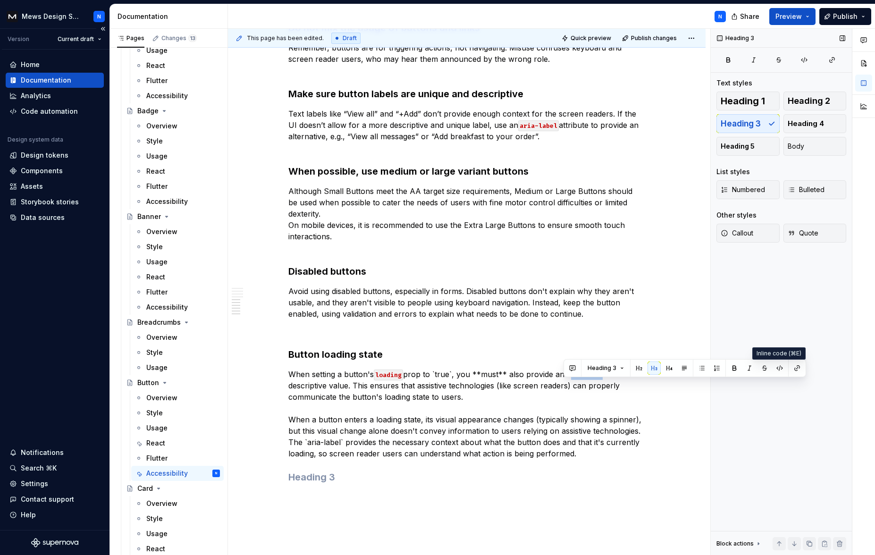
click at [657, 369] on button "button" at bounding box center [779, 367] width 13 height 13
click at [524, 396] on p "When setting a button's loading prop to `true`, you **must** also provide an ar…" at bounding box center [466, 414] width 357 height 91
click at [481, 386] on p "When setting a button's loading prop to `true`, you **must** also provide an ar…" at bounding box center [466, 414] width 357 height 91
click at [498, 384] on p "When setting a button's loading prop to `true`, you must** also provide an aria…" at bounding box center [466, 414] width 357 height 91
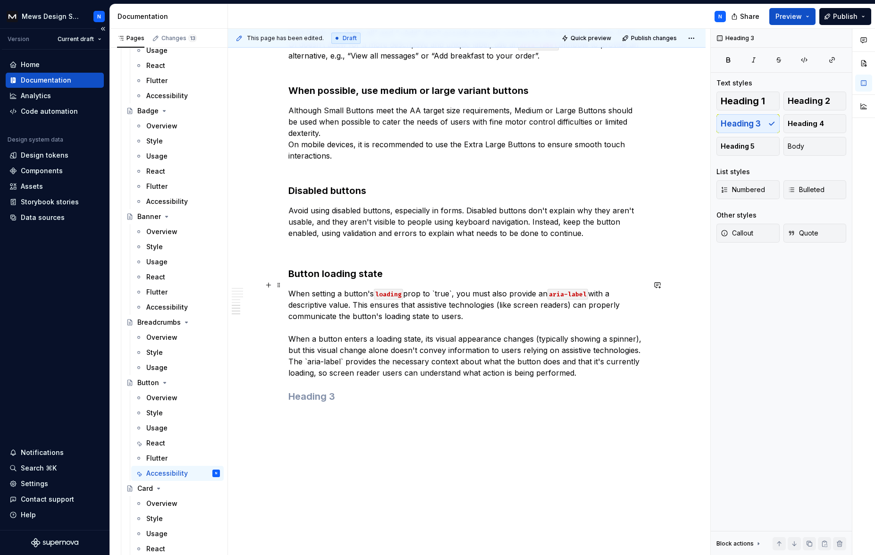
scroll to position [706, 0]
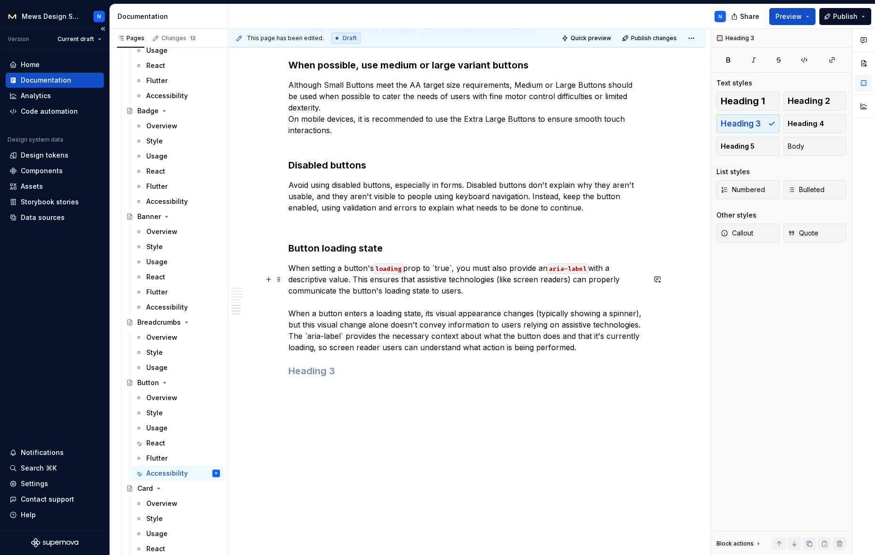
click at [482, 269] on p "When setting a button's loading prop to `true`, you must also provide an aria-l…" at bounding box center [466, 307] width 357 height 91
drag, startPoint x: 642, startPoint y: 250, endPoint x: 635, endPoint y: 277, distance: 28.4
click at [642, 250] on button "button" at bounding box center [643, 250] width 13 height 13
click at [580, 340] on p "When setting a button's loading prop to `true`, you must also provide an aria-l…" at bounding box center [466, 307] width 357 height 91
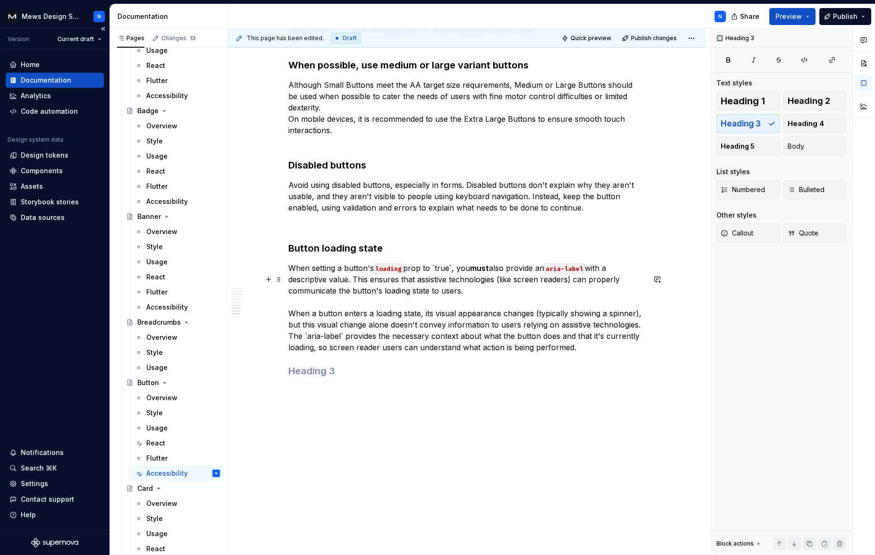
click at [436, 266] on p "When setting a button's loading prop to `true`, you must also provide an aria-l…" at bounding box center [466, 307] width 357 height 91
click at [450, 265] on p "When setting a button's loading prop to true`, you must also provide an aria-la…" at bounding box center [466, 307] width 357 height 91
click at [440, 269] on p "When setting a button's loading prop to true, you must also provide an aria-lab…" at bounding box center [466, 307] width 357 height 91
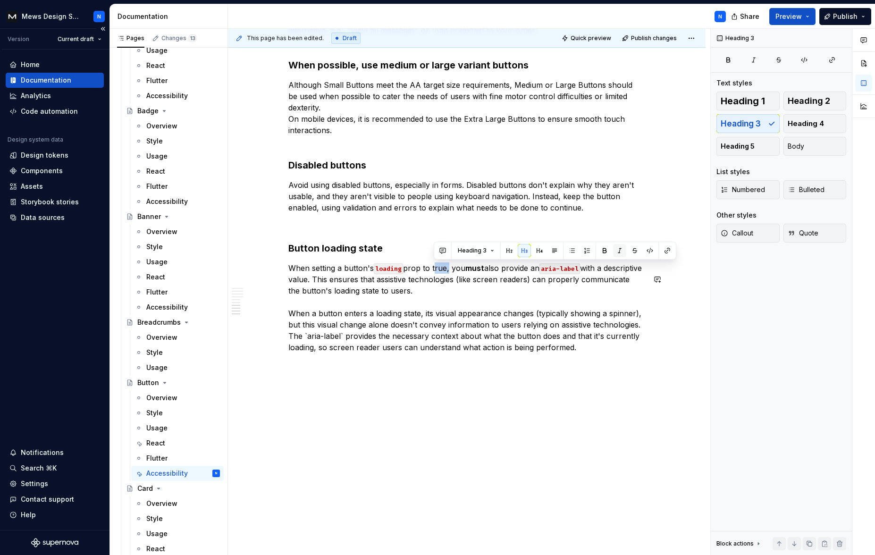
click at [617, 252] on button "button" at bounding box center [619, 250] width 13 height 13
click at [543, 338] on p "When setting a button's loading prop to true , you must also provide an aria-la…" at bounding box center [466, 307] width 357 height 91
click at [443, 270] on em "true" at bounding box center [437, 267] width 14 height 9
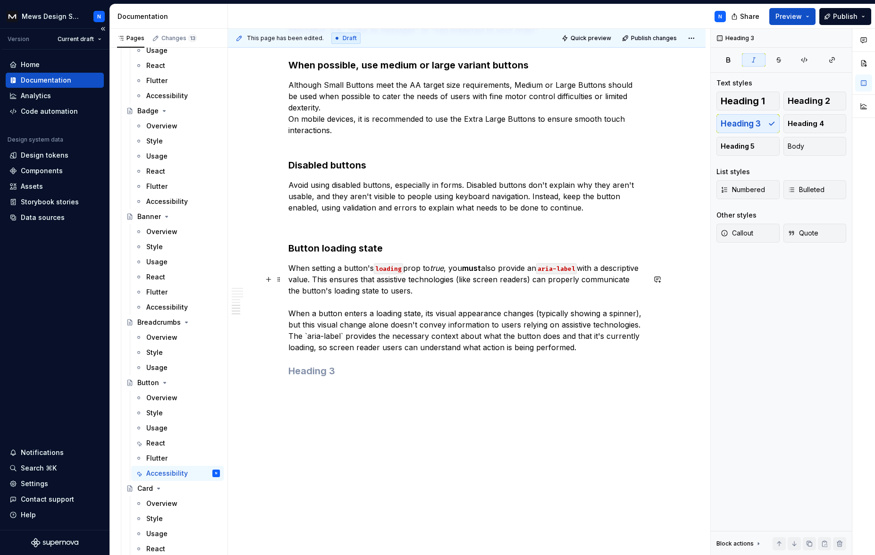
click at [444, 269] on em "true" at bounding box center [437, 267] width 14 height 9
click at [619, 253] on button "button" at bounding box center [619, 250] width 13 height 13
click at [440, 271] on p "When setting a button's loading prop to true, you must also provide an aria-lab…" at bounding box center [466, 307] width 357 height 91
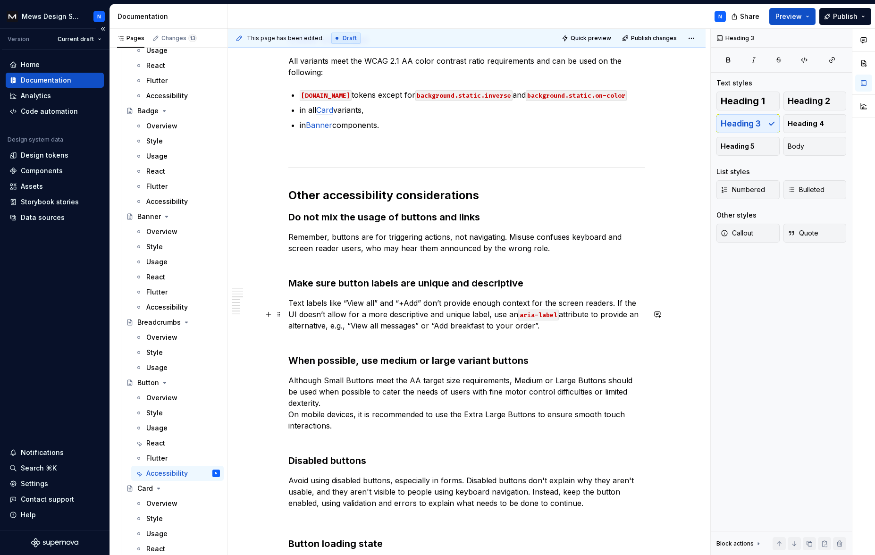
scroll to position [523, 0]
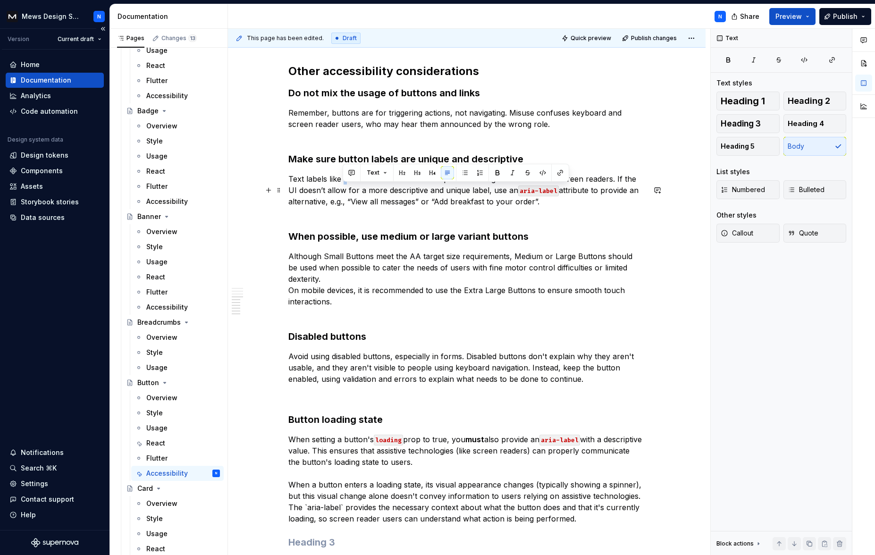
click at [344, 189] on p "Text labels like “View all” and “+Add” don’t provide enough context for the scr…" at bounding box center [466, 195] width 357 height 45
copy p "“"
click at [434, 452] on p "When setting a button's loading prop to true, you must also provide an aria-lab…" at bounding box center [466, 479] width 357 height 91
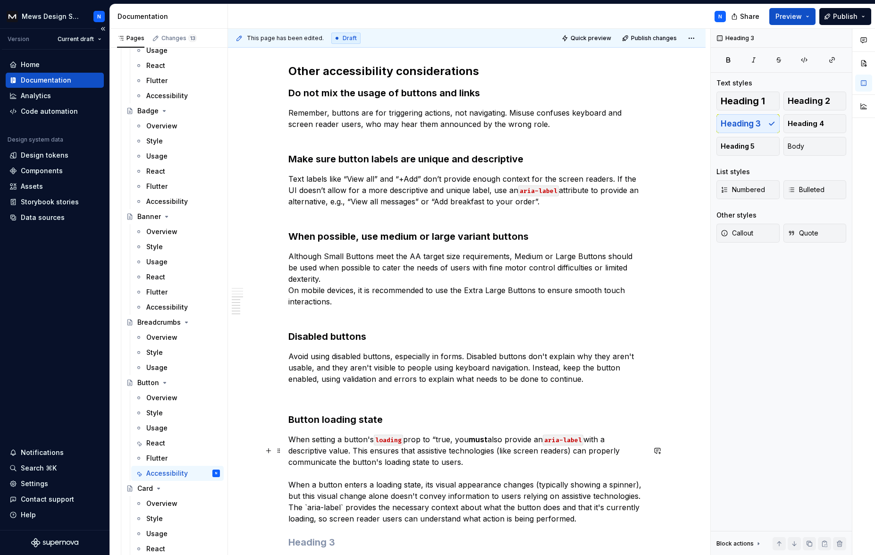
click at [452, 451] on p "When setting a button's loading prop to “true, you must also provide an aria-la…" at bounding box center [466, 479] width 357 height 91
click at [565, 458] on p "When setting a button's loading prop to “true“, you must also provide an aria-l…" at bounding box center [466, 479] width 357 height 91
drag, startPoint x: 558, startPoint y: 485, endPoint x: 575, endPoint y: 493, distance: 18.6
click at [558, 486] on p "When setting a button's loading prop to “true“, you must also provide an aria-l…" at bounding box center [466, 479] width 357 height 91
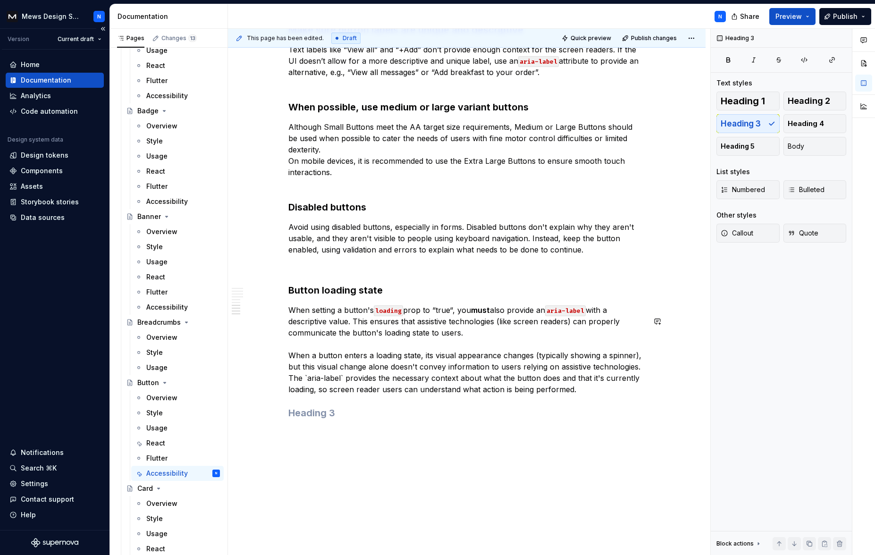
scroll to position [706, 0]
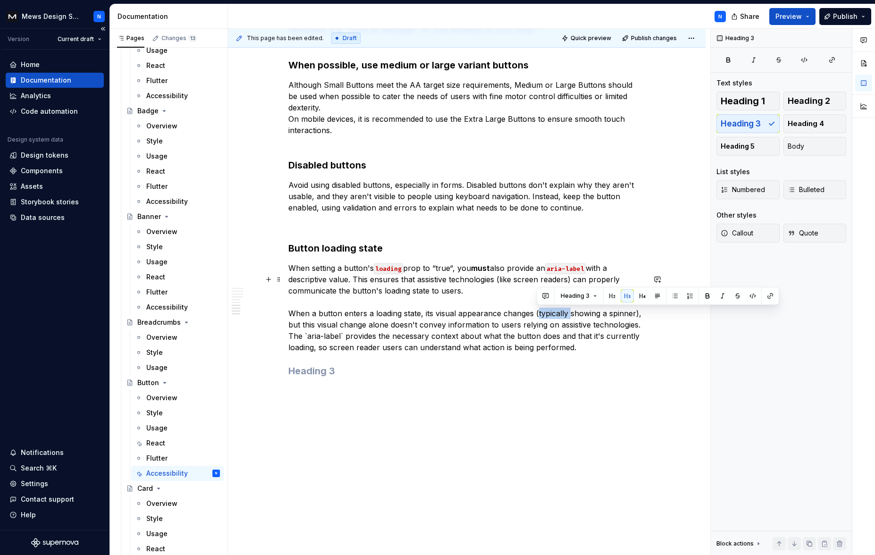
drag, startPoint x: 570, startPoint y: 313, endPoint x: 557, endPoint y: 321, distance: 14.8
click at [537, 314] on p "When setting a button's loading prop to “true“, you must also provide an aria-l…" at bounding box center [466, 307] width 357 height 91
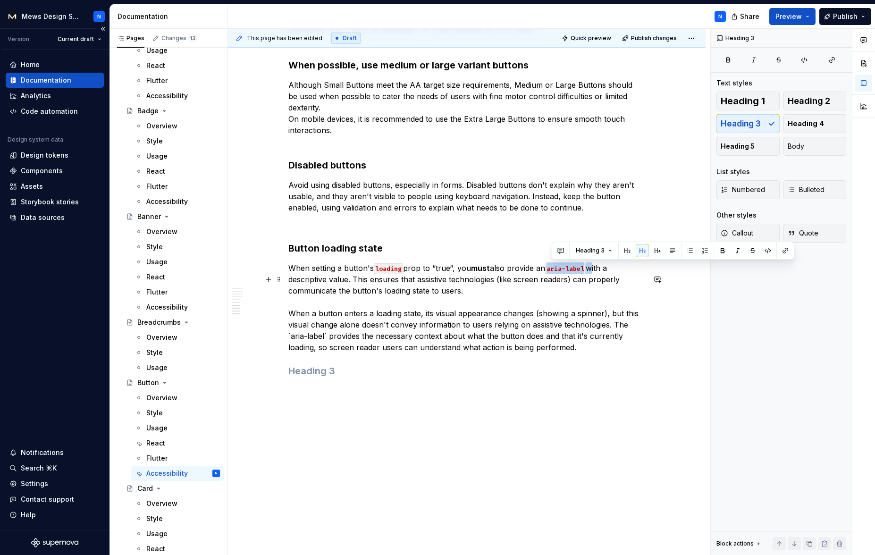
drag, startPoint x: 593, startPoint y: 267, endPoint x: 550, endPoint y: 269, distance: 43.0
click at [550, 269] on p "When setting a button's loading prop to “true“, you must also provide an aria-l…" at bounding box center [466, 307] width 357 height 91
copy p "aria-label"
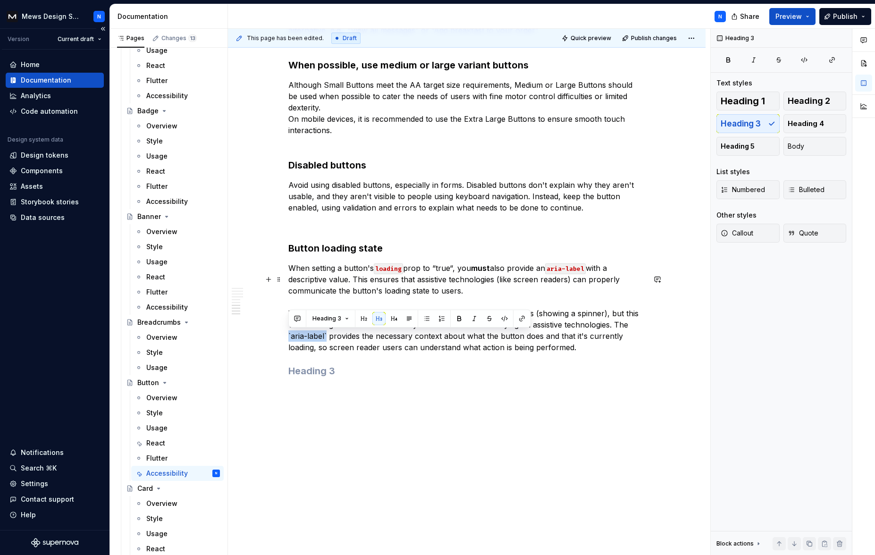
drag, startPoint x: 327, startPoint y: 334, endPoint x: 287, endPoint y: 337, distance: 39.3
click at [288, 337] on p "When setting a button's loading prop to “true“, you must also provide an aria-l…" at bounding box center [466, 307] width 357 height 91
click at [409, 364] on h3 at bounding box center [466, 370] width 357 height 13
click at [332, 337] on p "When setting a button's loading prop to “true“, you must also provide an aria-l…" at bounding box center [466, 307] width 357 height 91
click at [457, 370] on h3 at bounding box center [466, 370] width 357 height 13
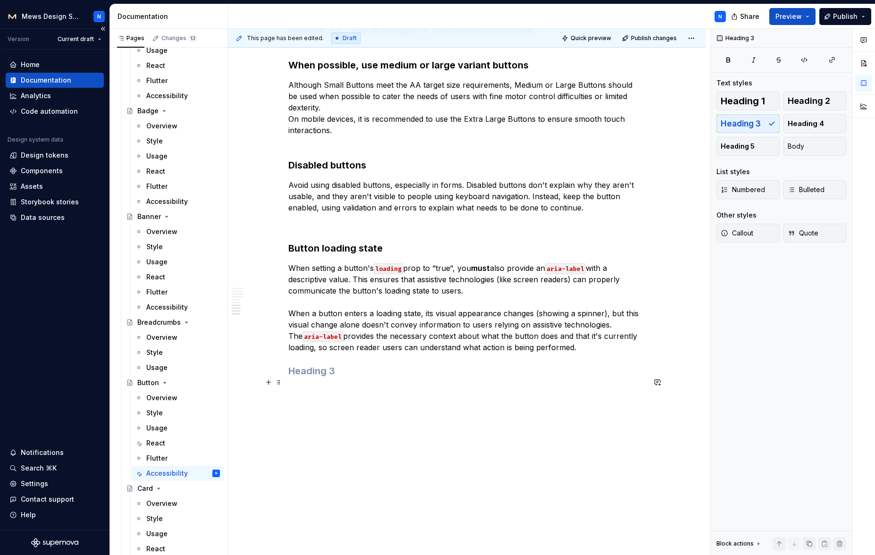
click at [506, 368] on h3 at bounding box center [466, 370] width 357 height 13
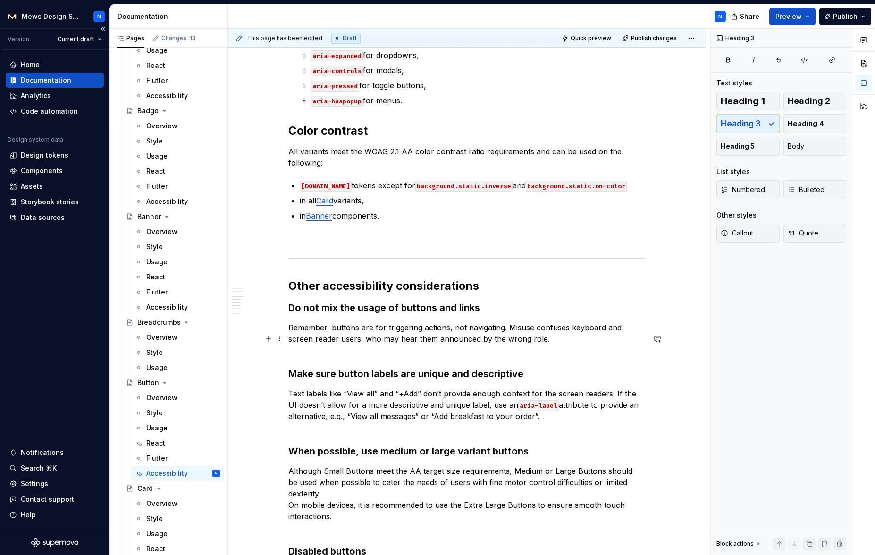
scroll to position [155, 0]
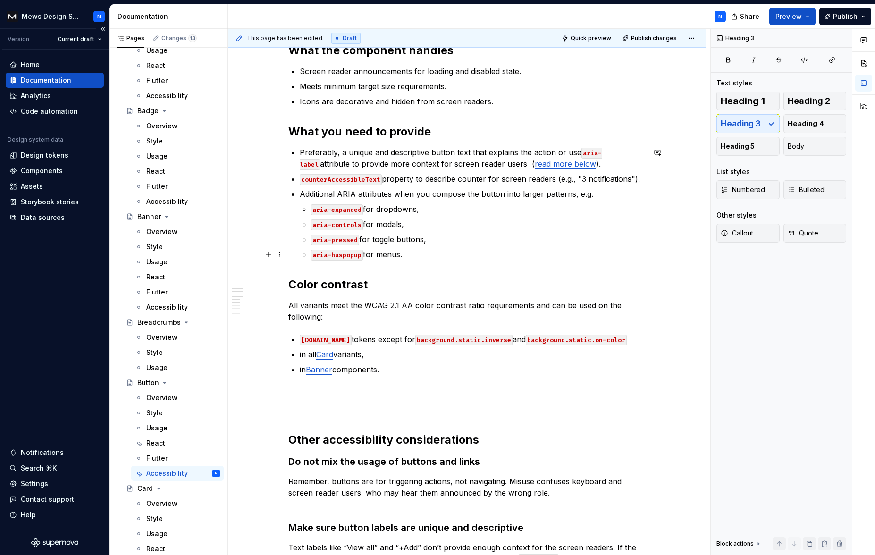
click at [412, 257] on p "aria-haspopup for menus." at bounding box center [478, 254] width 334 height 11
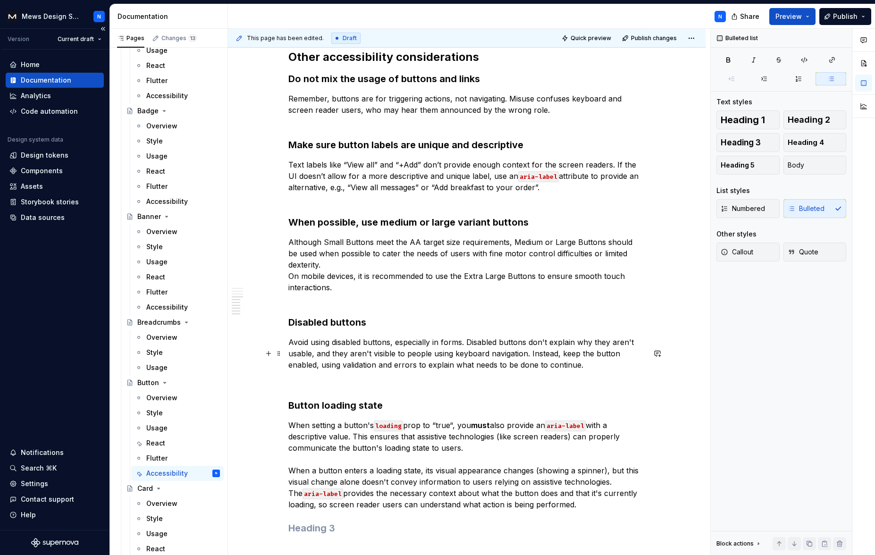
scroll to position [632, 0]
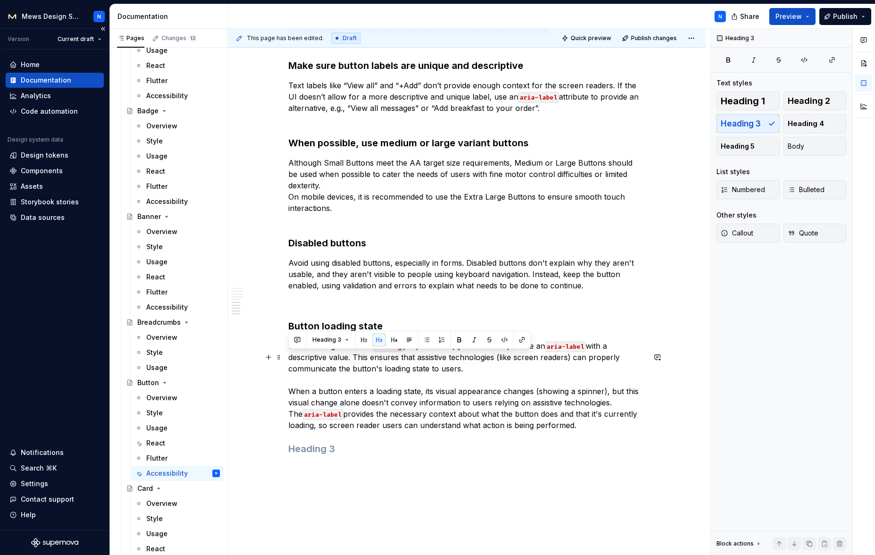
drag, startPoint x: 370, startPoint y: 366, endPoint x: 482, endPoint y: 378, distance: 112.5
click at [482, 378] on p "When setting a button's loading prop to “true“, you must also provide an aria-l…" at bounding box center [466, 385] width 357 height 91
copy p "When setting a button's loading prop to “true“, you must also provide an aria-l…"
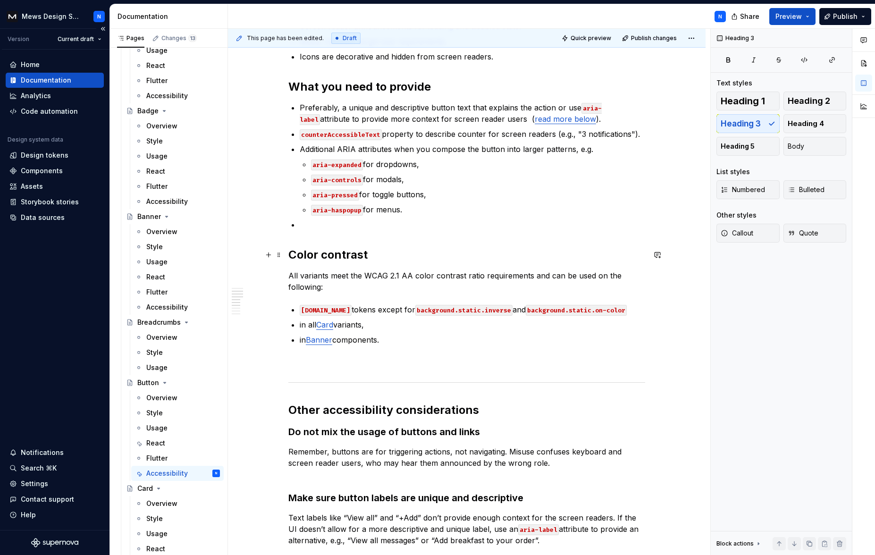
scroll to position [191, 0]
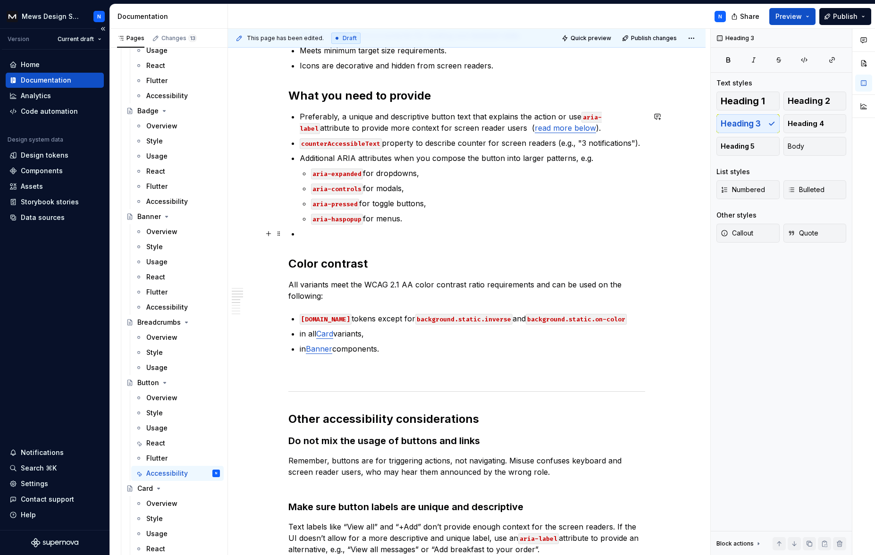
click at [339, 237] on p at bounding box center [472, 233] width 345 height 11
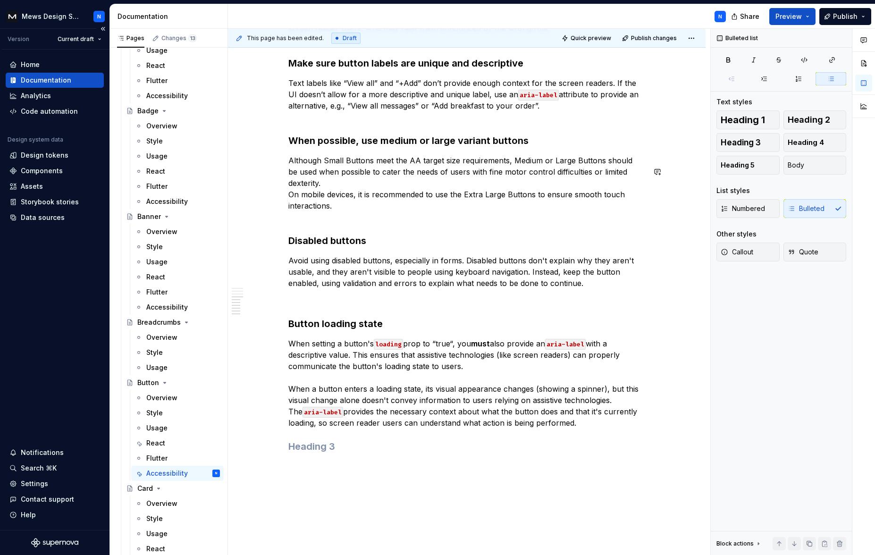
scroll to position [657, 0]
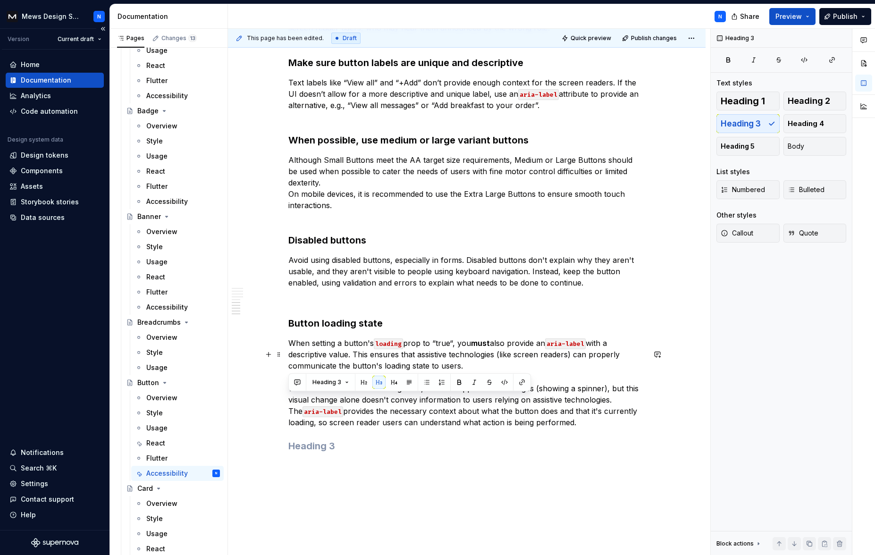
drag, startPoint x: 537, startPoint y: 435, endPoint x: 277, endPoint y: 403, distance: 262.1
click at [277, 403] on div "What the component handles Screen reader announcements for loading and disabled…" at bounding box center [467, 74] width 478 height 1113
copy p "When a button enters a loading state, its visual appearance changes (showing a …"
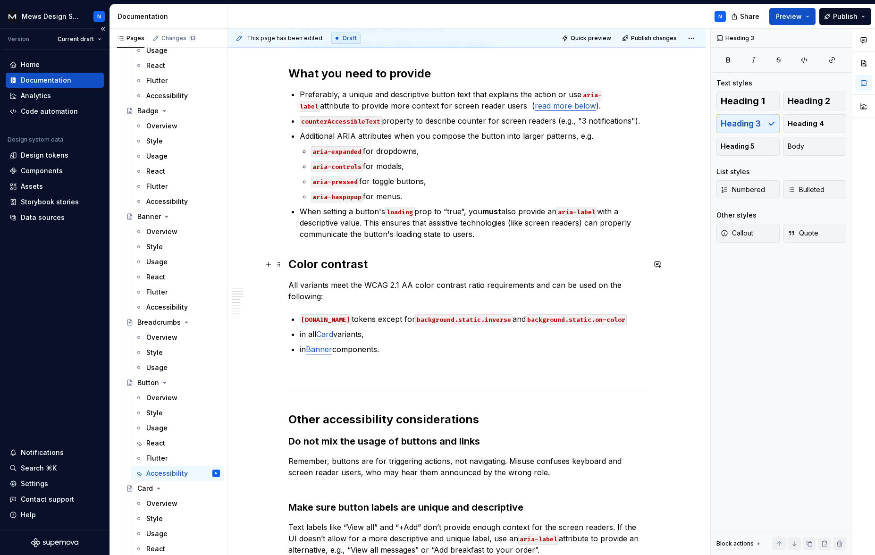
scroll to position [186, 0]
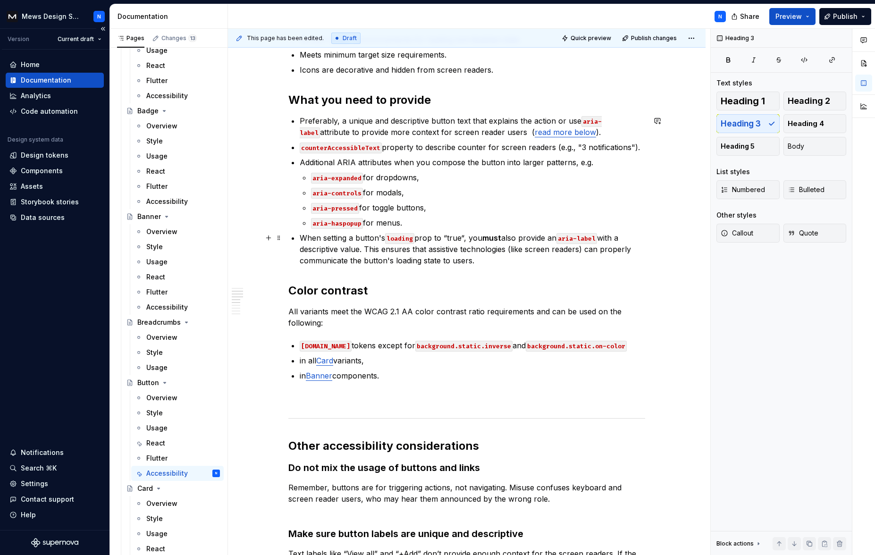
click at [488, 261] on p "When setting a button's loading prop to “true“, you must also provide an aria-l…" at bounding box center [472, 249] width 345 height 34
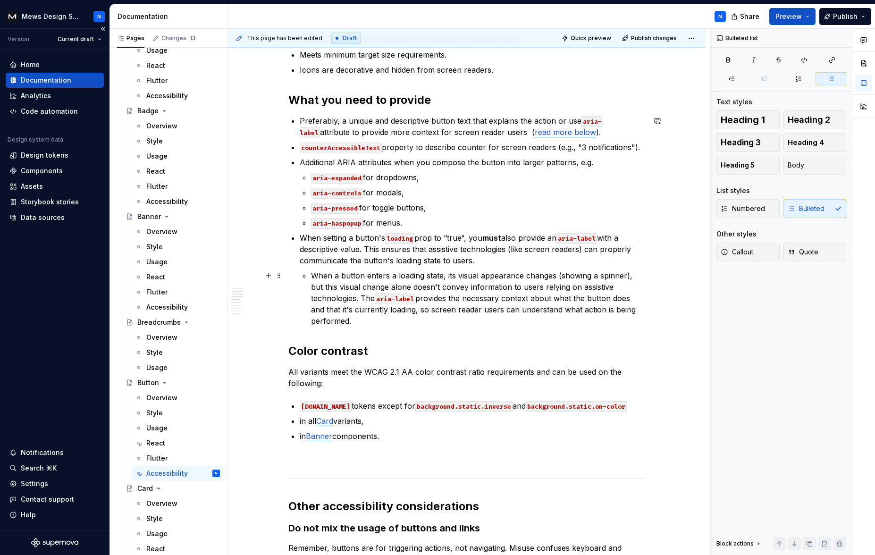
click at [525, 329] on div "What the component handles Screen reader announcements for loading and disabled…" at bounding box center [466, 497] width 357 height 973
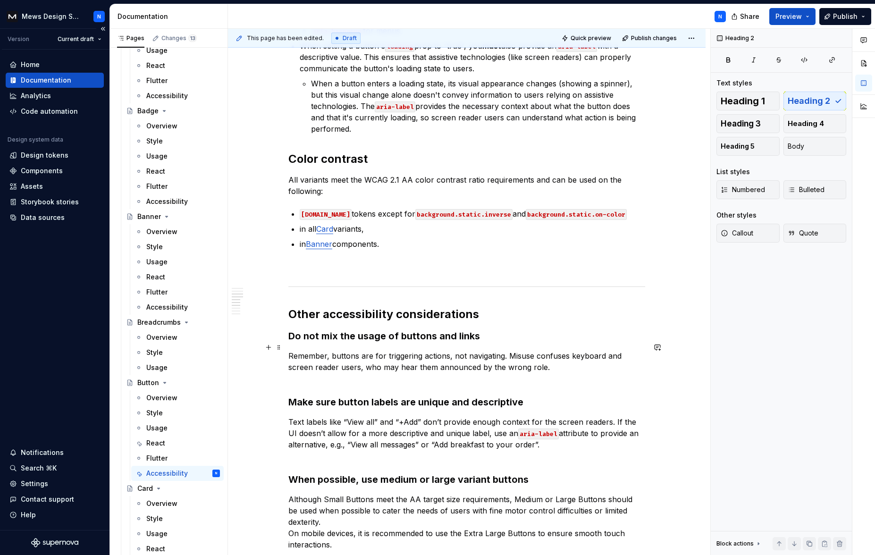
scroll to position [697, 0]
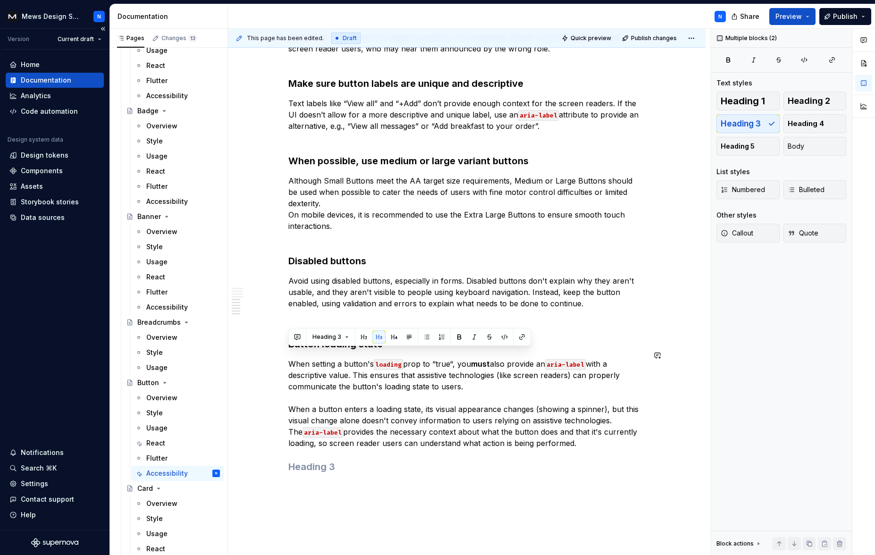
drag, startPoint x: 504, startPoint y: 453, endPoint x: 239, endPoint y: 339, distance: 288.1
click at [239, 339] on div "What the component handles Screen reader announcements for loading and disabled…" at bounding box center [467, 64] width 478 height 1173
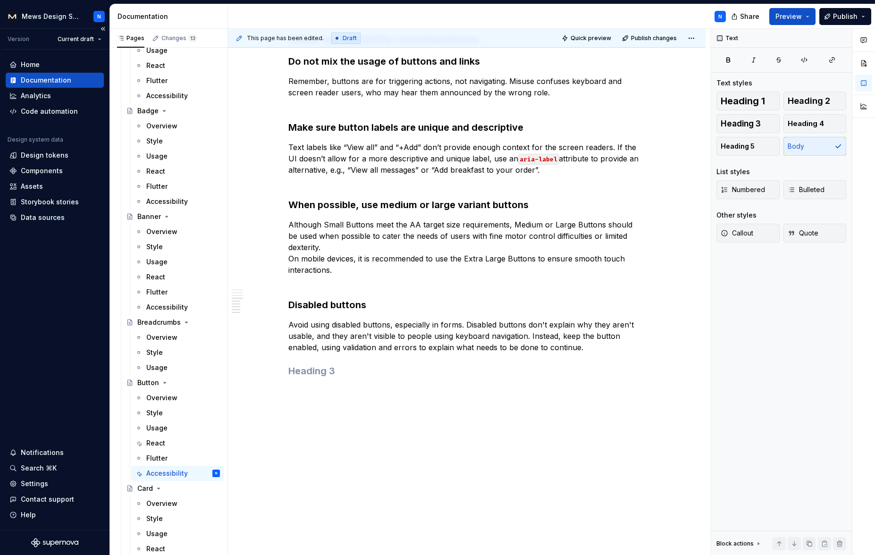
scroll to position [664, 0]
click at [327, 372] on h3 at bounding box center [466, 370] width 357 height 13
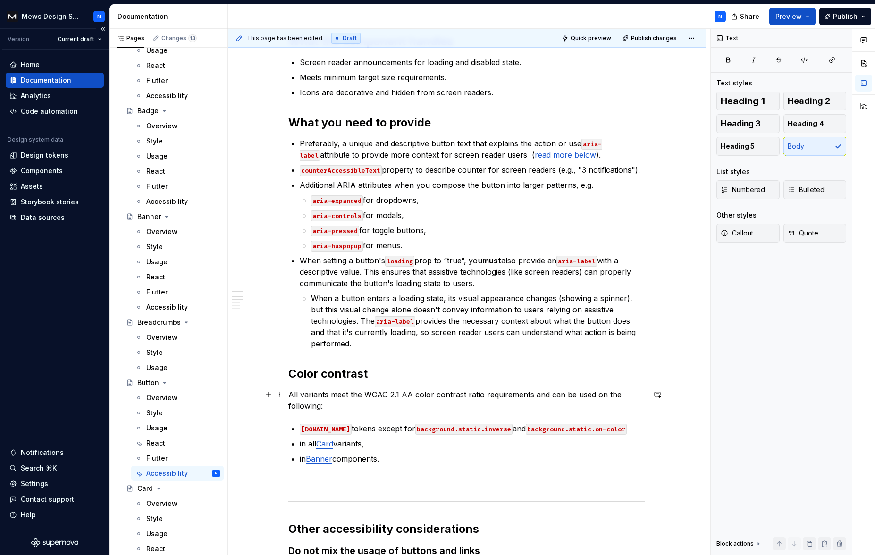
scroll to position [163, 0]
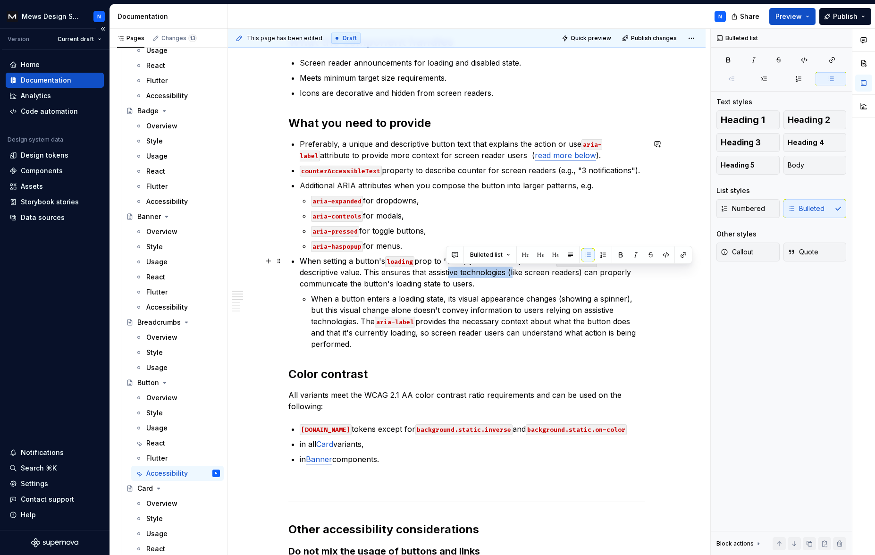
drag, startPoint x: 512, startPoint y: 272, endPoint x: 451, endPoint y: 274, distance: 60.9
click at [446, 274] on p "When setting a button's loading prop to “true“, you must also provide an aria-l…" at bounding box center [472, 272] width 345 height 34
drag, startPoint x: 525, startPoint y: 273, endPoint x: 429, endPoint y: 271, distance: 95.8
click at [429, 271] on p "When setting a button's loading prop to “true“, you must also provide an aria-l…" at bounding box center [472, 272] width 345 height 34
click at [485, 273] on p "When setting a button's loading prop to “true“, you must also provide an aria-l…" at bounding box center [472, 272] width 345 height 34
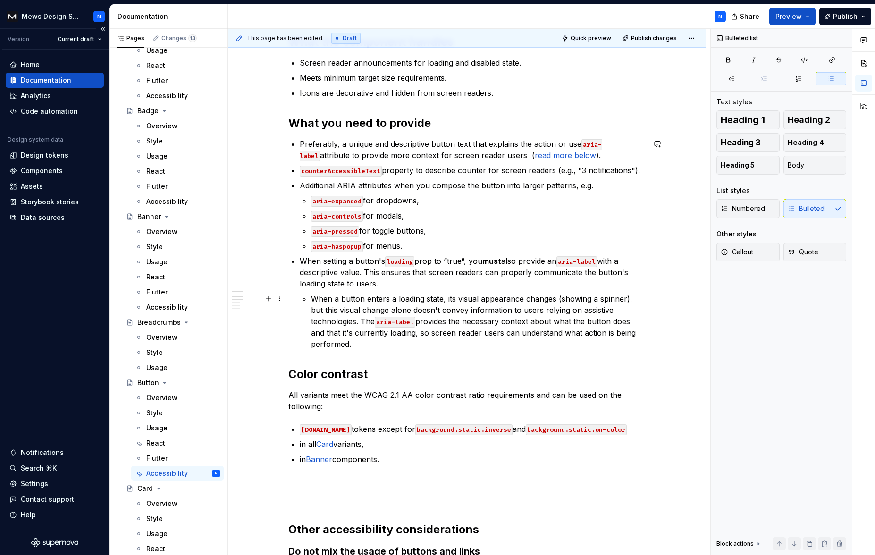
click at [511, 347] on p "When a button enters a loading state, its visual appearance changes (showing a …" at bounding box center [478, 321] width 334 height 57
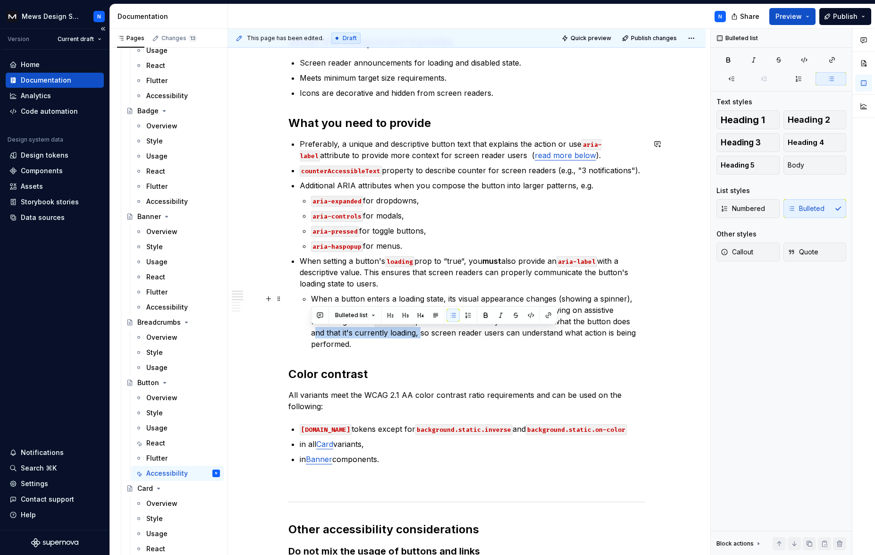
drag, startPoint x: 416, startPoint y: 335, endPoint x: 310, endPoint y: 338, distance: 106.7
click at [310, 338] on li "When setting a button's loading prop to “true“, you must also provide an aria-l…" at bounding box center [472, 302] width 345 height 94
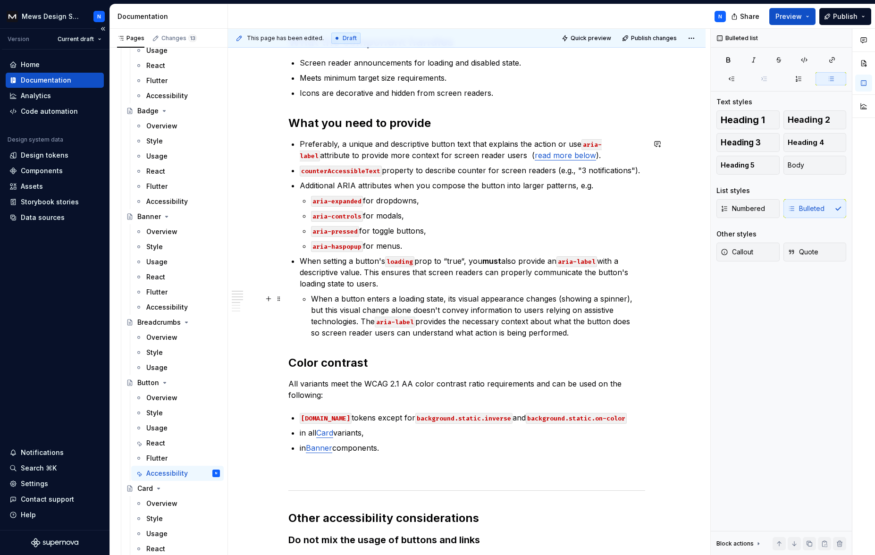
click at [311, 334] on p "When a button enters a loading state, its visual appearance changes (showing a …" at bounding box center [478, 315] width 334 height 45
click at [484, 353] on div "What the component handles Screen reader announcements for loading and disabled…" at bounding box center [466, 432] width 357 height 797
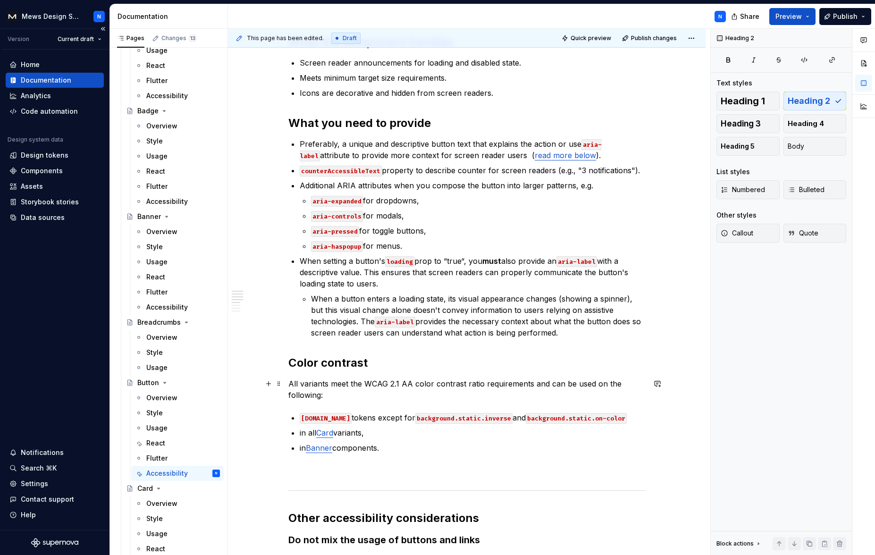
click at [484, 386] on p "All variants meet the WCAG 2.1 AA color contrast ratio requirements and can be …" at bounding box center [466, 389] width 357 height 23
click at [559, 300] on p "When a button enters a loading state, its visual appearance changes (showing a …" at bounding box center [478, 315] width 334 height 45
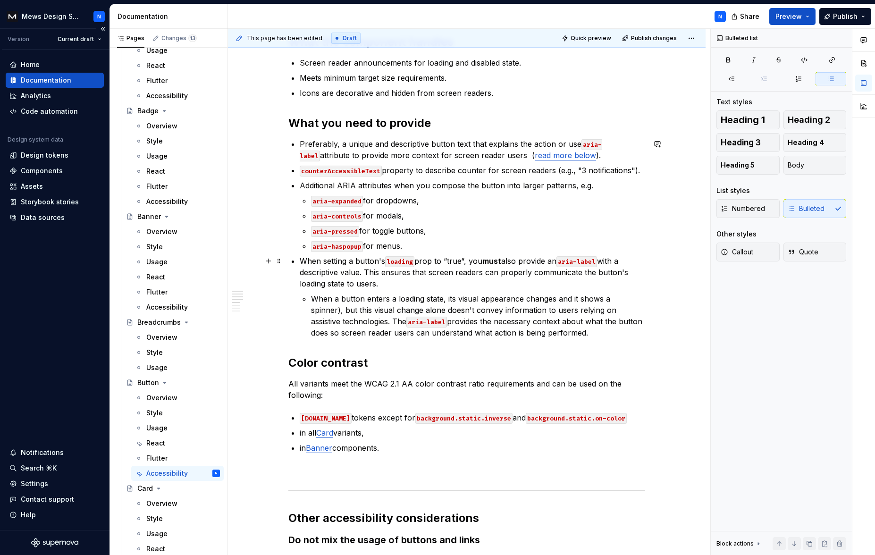
click at [494, 304] on p "When a button enters a loading state, its visual appearance changes and it show…" at bounding box center [478, 315] width 334 height 45
click at [301, 140] on p "Preferably, a unique and descriptive button text that explains the action or us…" at bounding box center [472, 149] width 345 height 23
click at [575, 221] on ul "aria-expanded for dropdowns, aria-controls for modals, aria-pressed for toggle …" at bounding box center [478, 223] width 334 height 57
click at [657, 38] on span "Publish changes" at bounding box center [654, 38] width 46 height 8
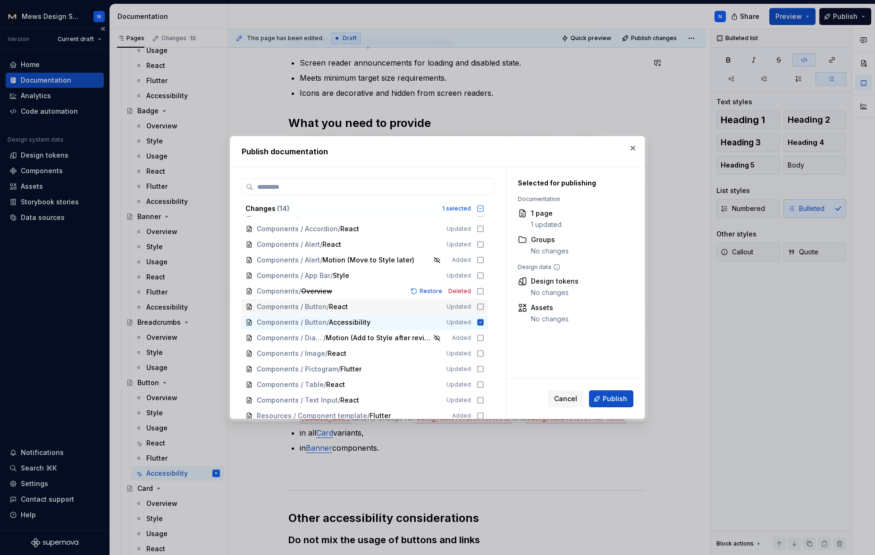
scroll to position [17, 0]
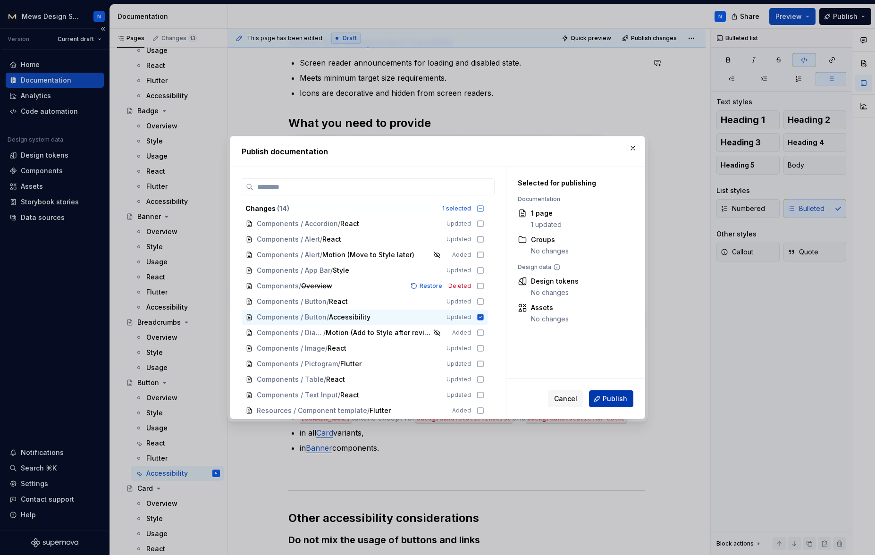
click at [616, 396] on span "Publish" at bounding box center [615, 398] width 25 height 9
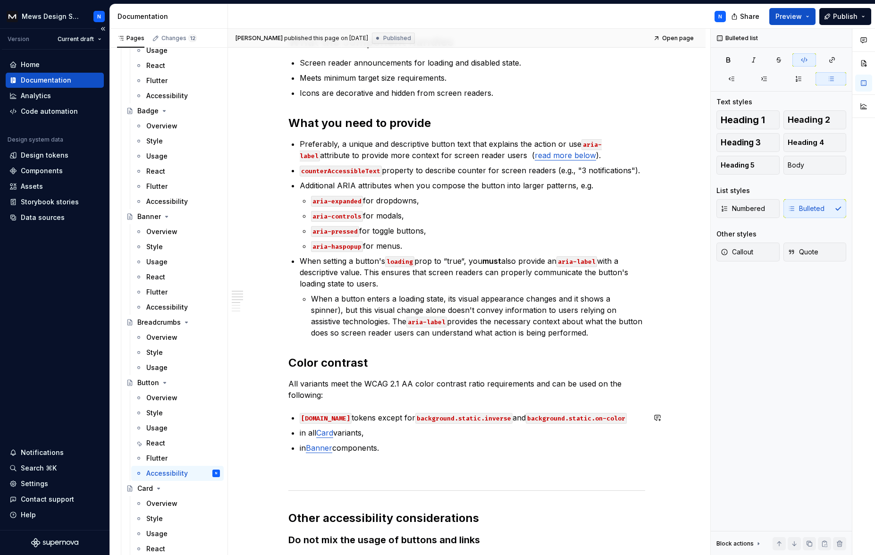
click at [594, 401] on div "What the component handles Screen reader announcements for loading and disabled…" at bounding box center [466, 432] width 357 height 797
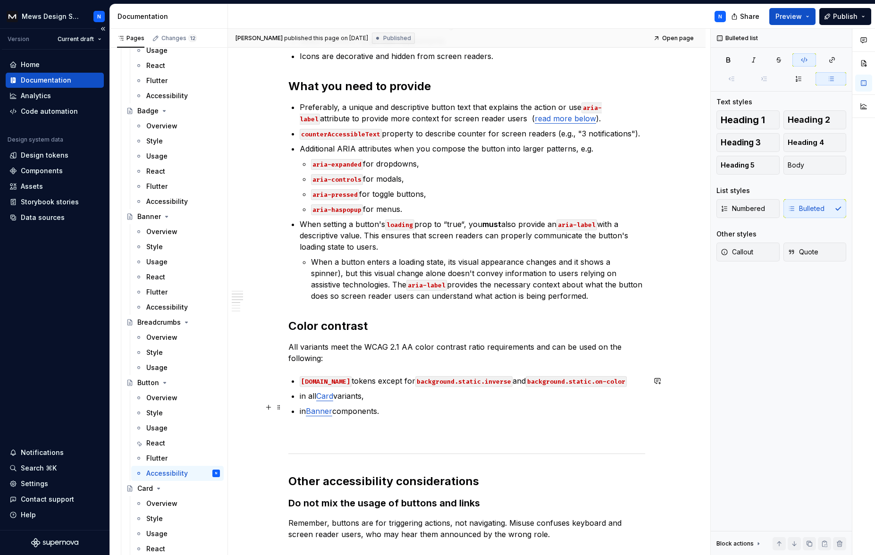
scroll to position [333, 0]
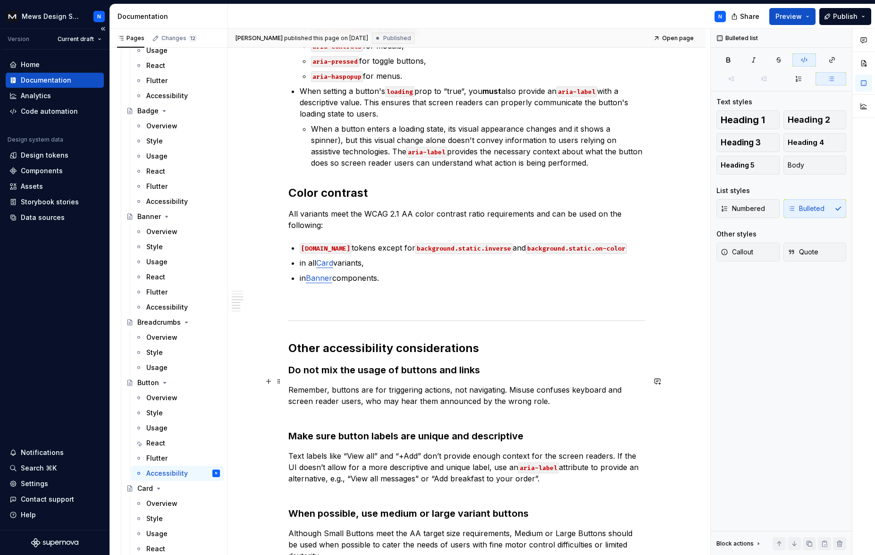
click at [446, 376] on strong "Do not mix the usage of buttons and links" at bounding box center [384, 369] width 192 height 11
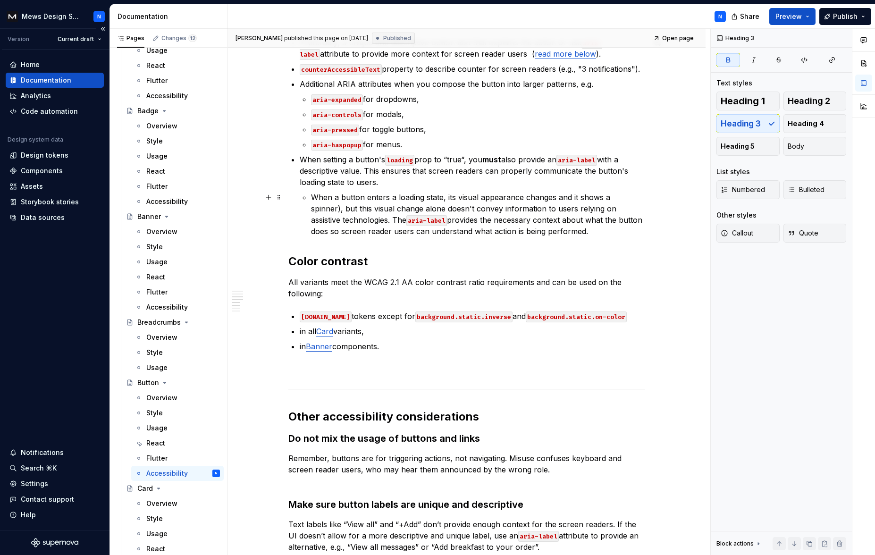
scroll to position [267, 0]
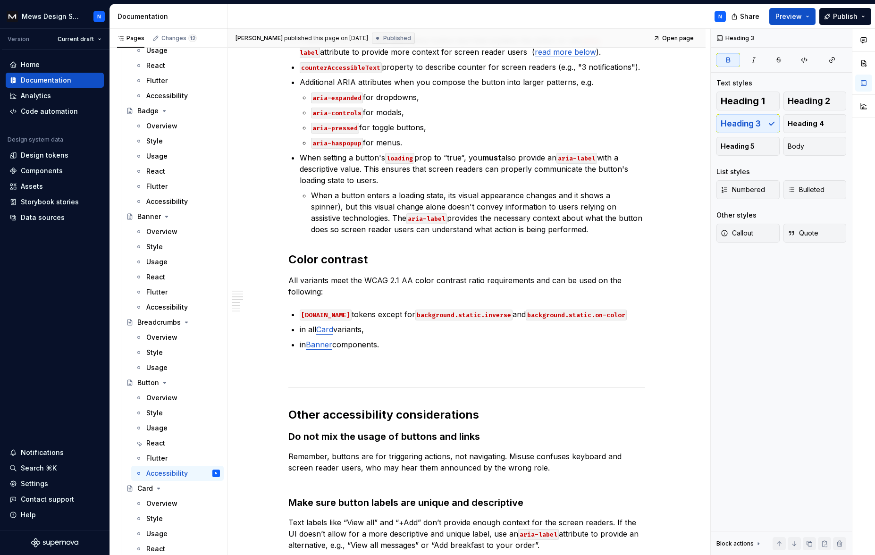
type textarea "*"
